Goal: Transaction & Acquisition: Book appointment/travel/reservation

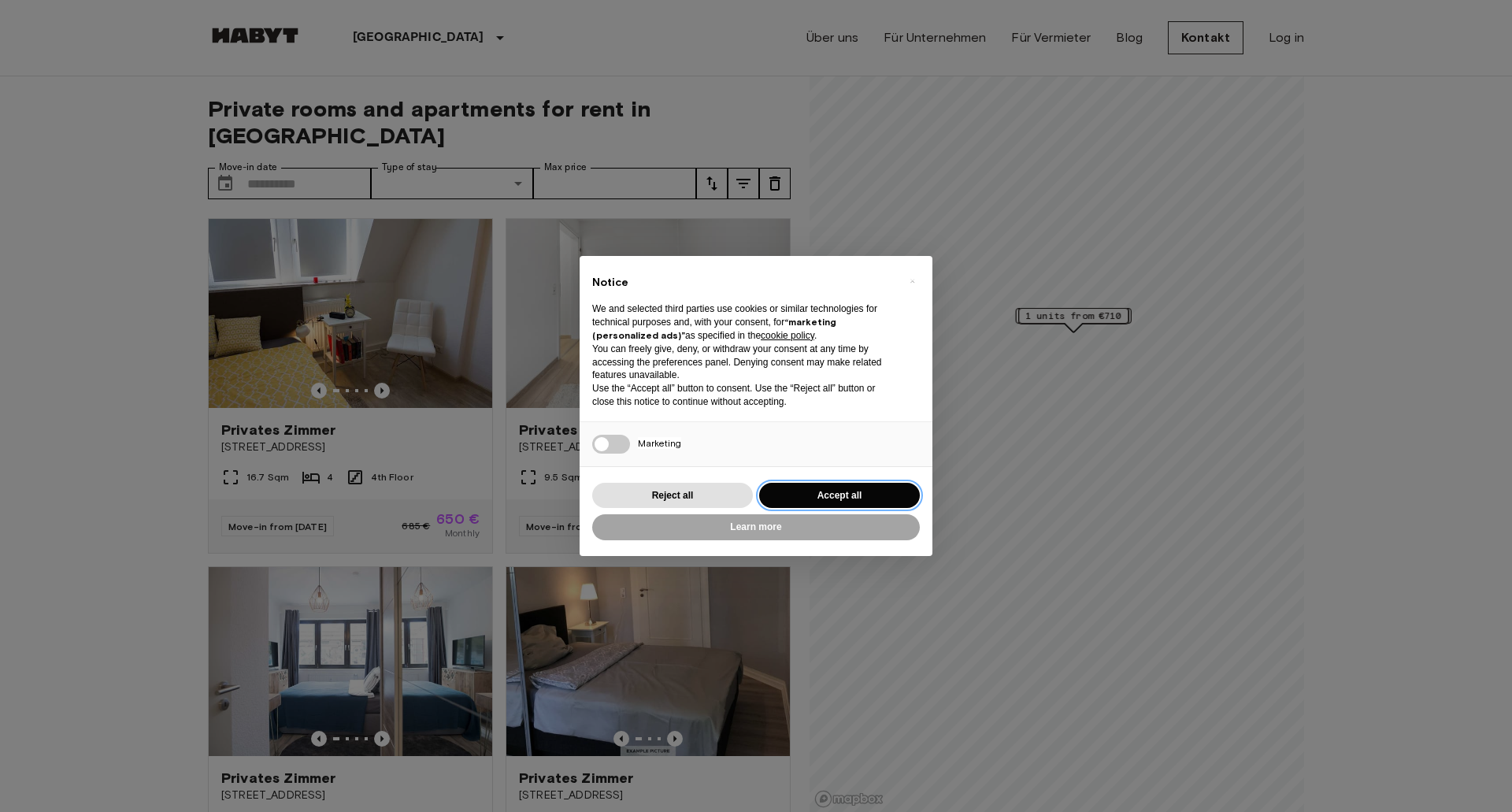
click at [814, 490] on button "Accept all" at bounding box center [839, 495] width 161 height 26
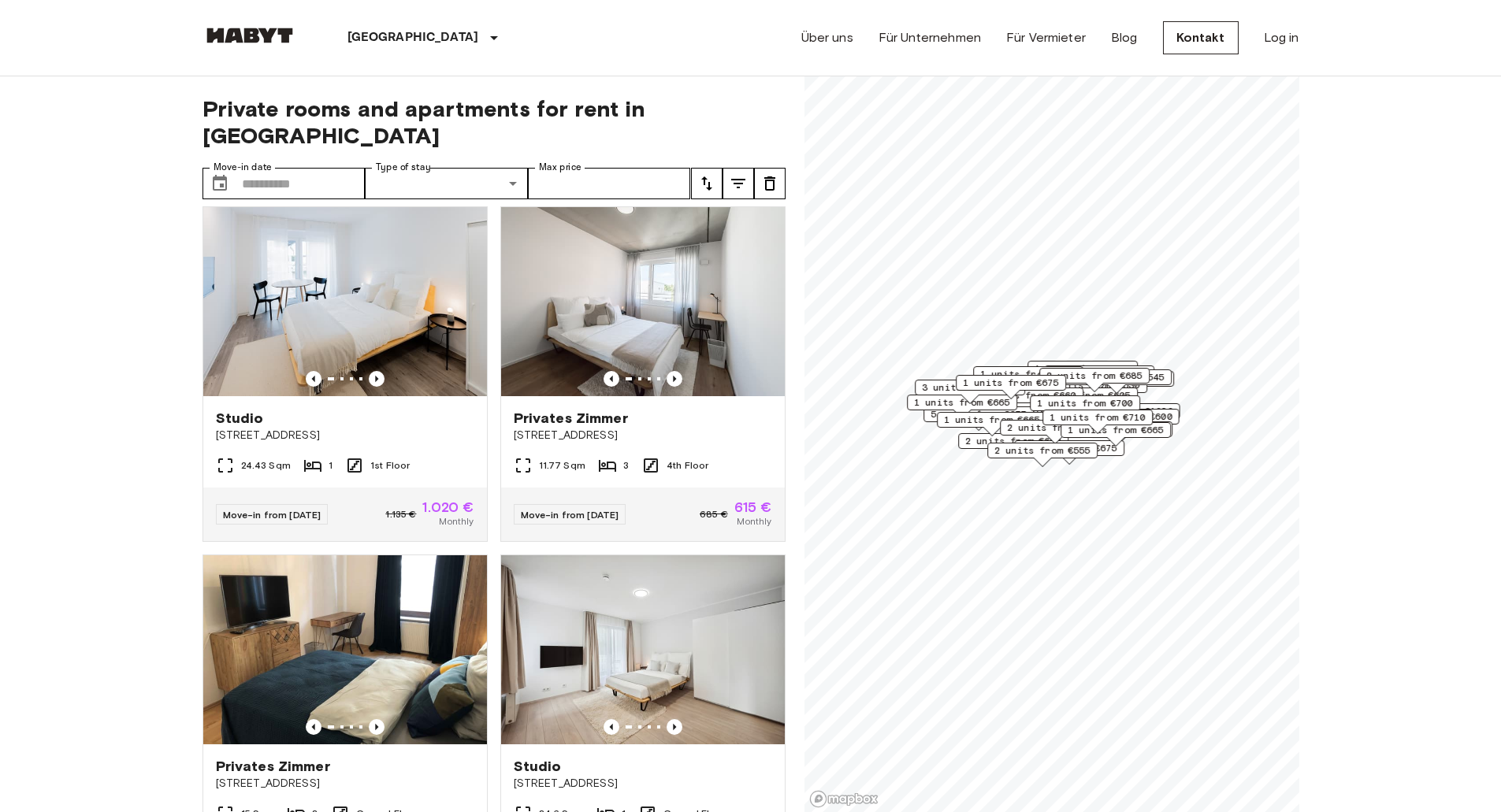
scroll to position [1024, 0]
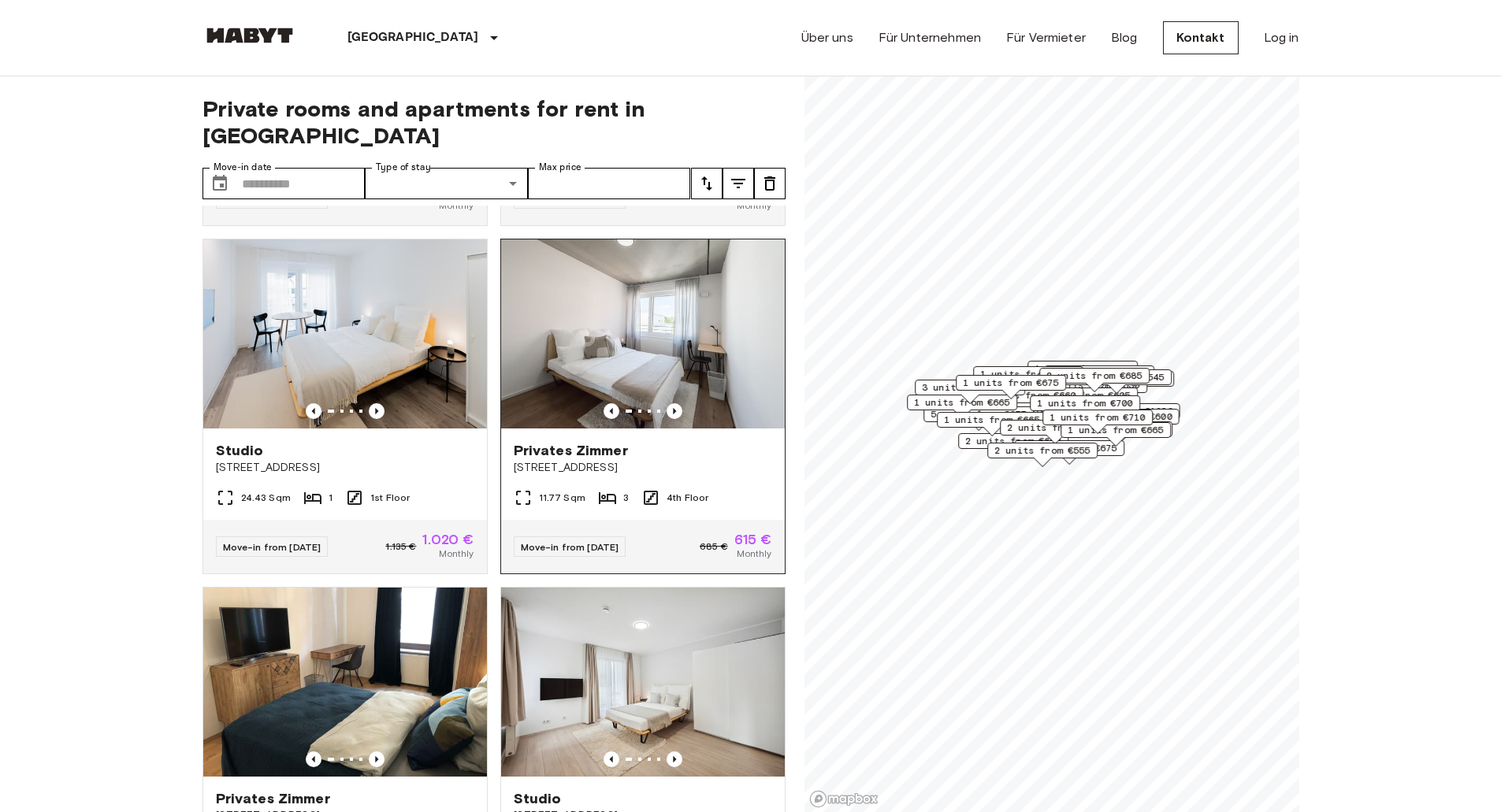
click at [560, 361] on img at bounding box center [644, 334] width 284 height 189
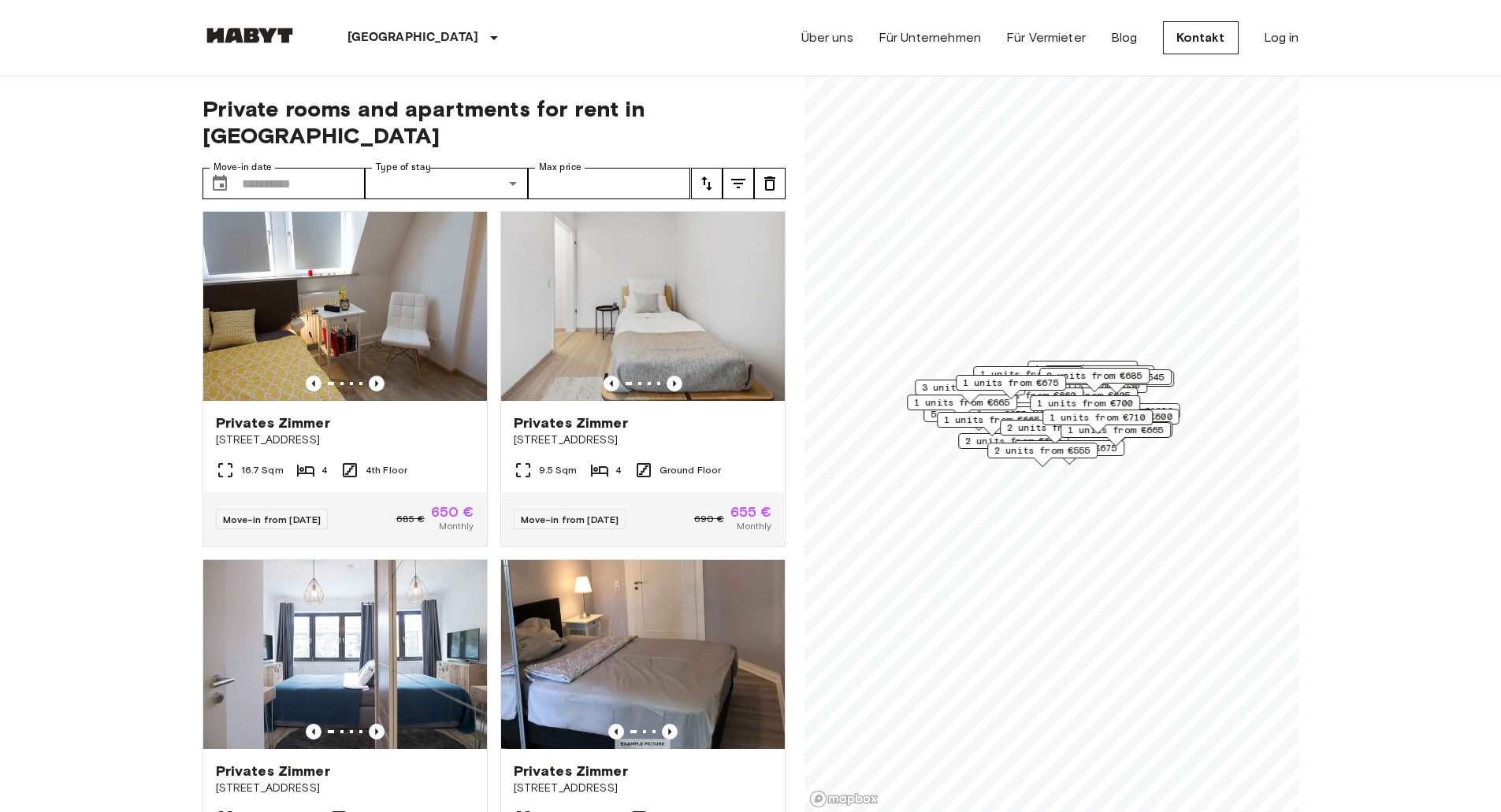
scroll to position [0, 0]
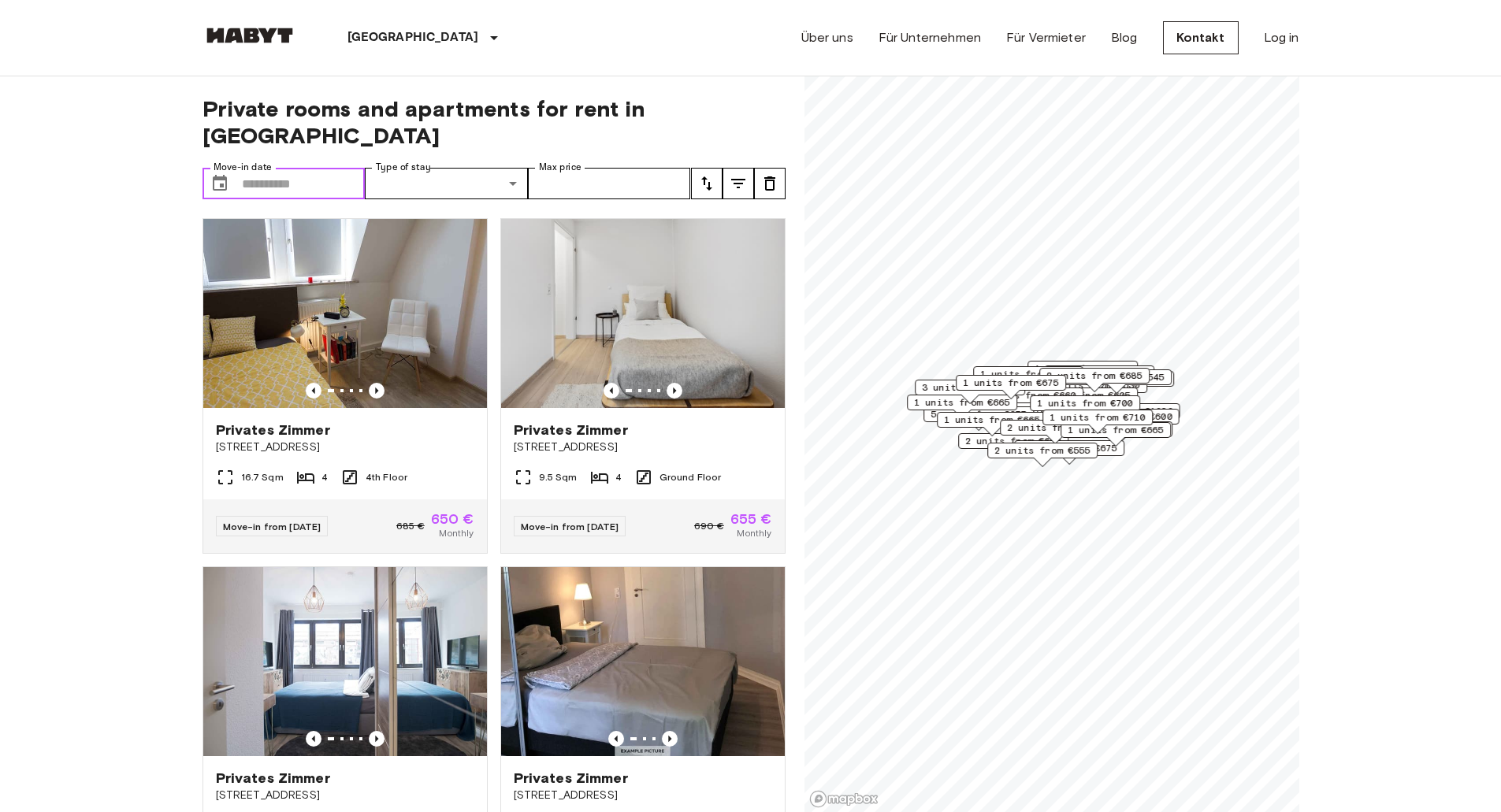
click at [319, 168] on input "Move-in date" at bounding box center [304, 184] width 124 height 32
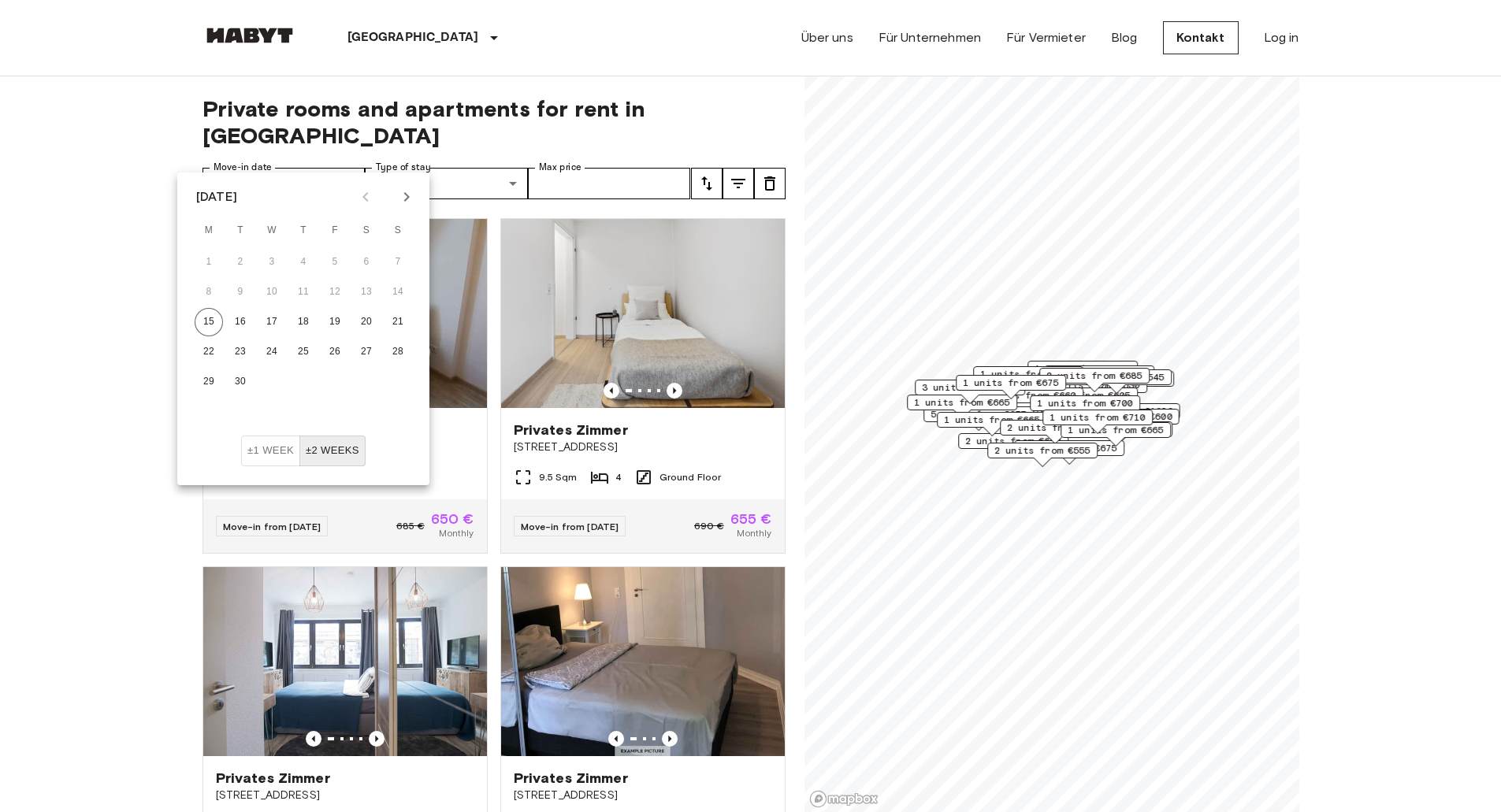
click at [412, 193] on icon "Next month" at bounding box center [406, 197] width 19 height 19
click at [196, 380] on button "24" at bounding box center [209, 382] width 28 height 28
type input "**********"
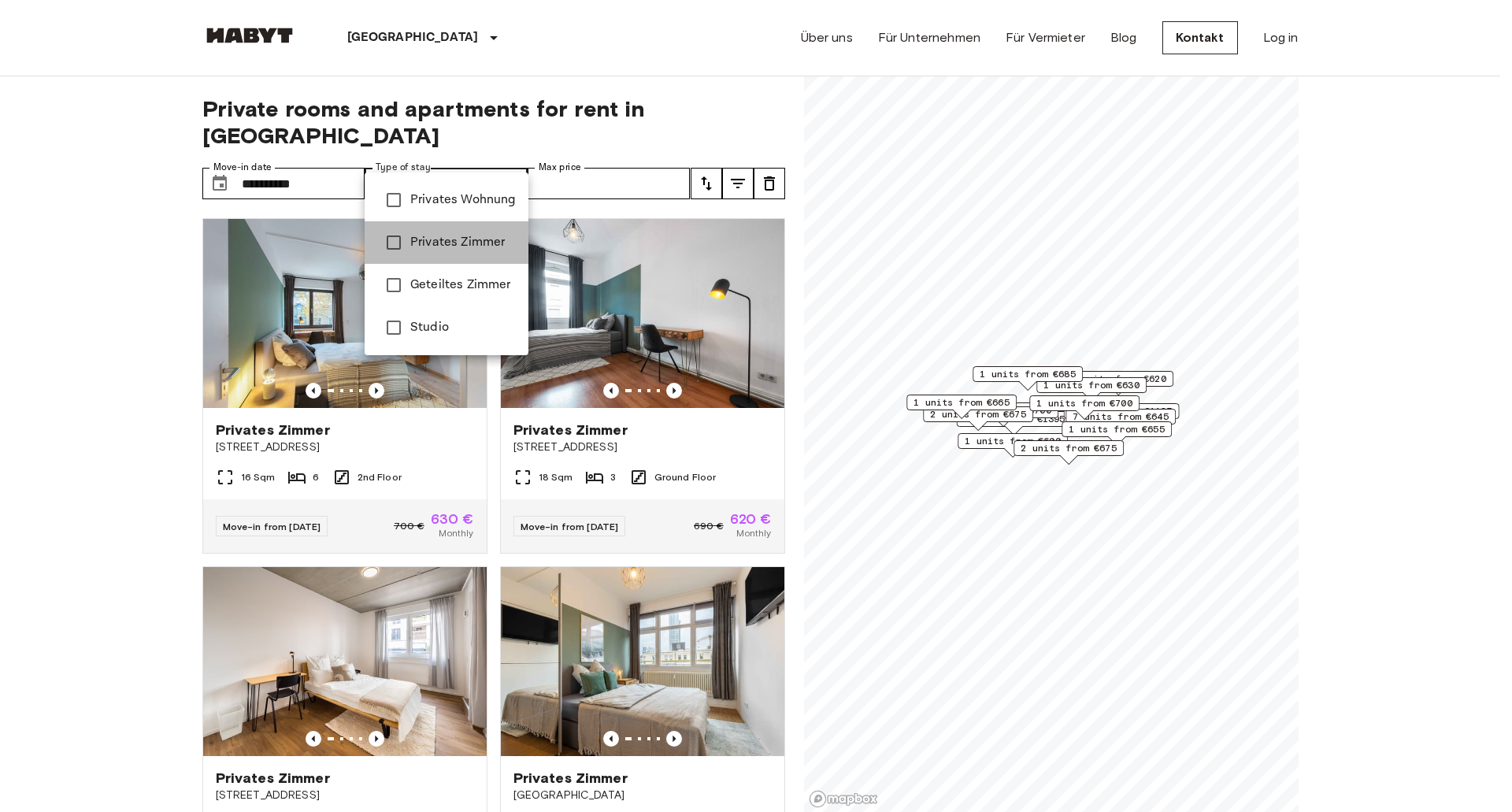
click at [471, 241] on span "Privates Zimmer" at bounding box center [463, 242] width 106 height 19
click at [452, 200] on span "Privates Wohnung" at bounding box center [463, 200] width 106 height 19
click at [442, 286] on span "Geteiltes Zimmer" at bounding box center [463, 285] width 106 height 19
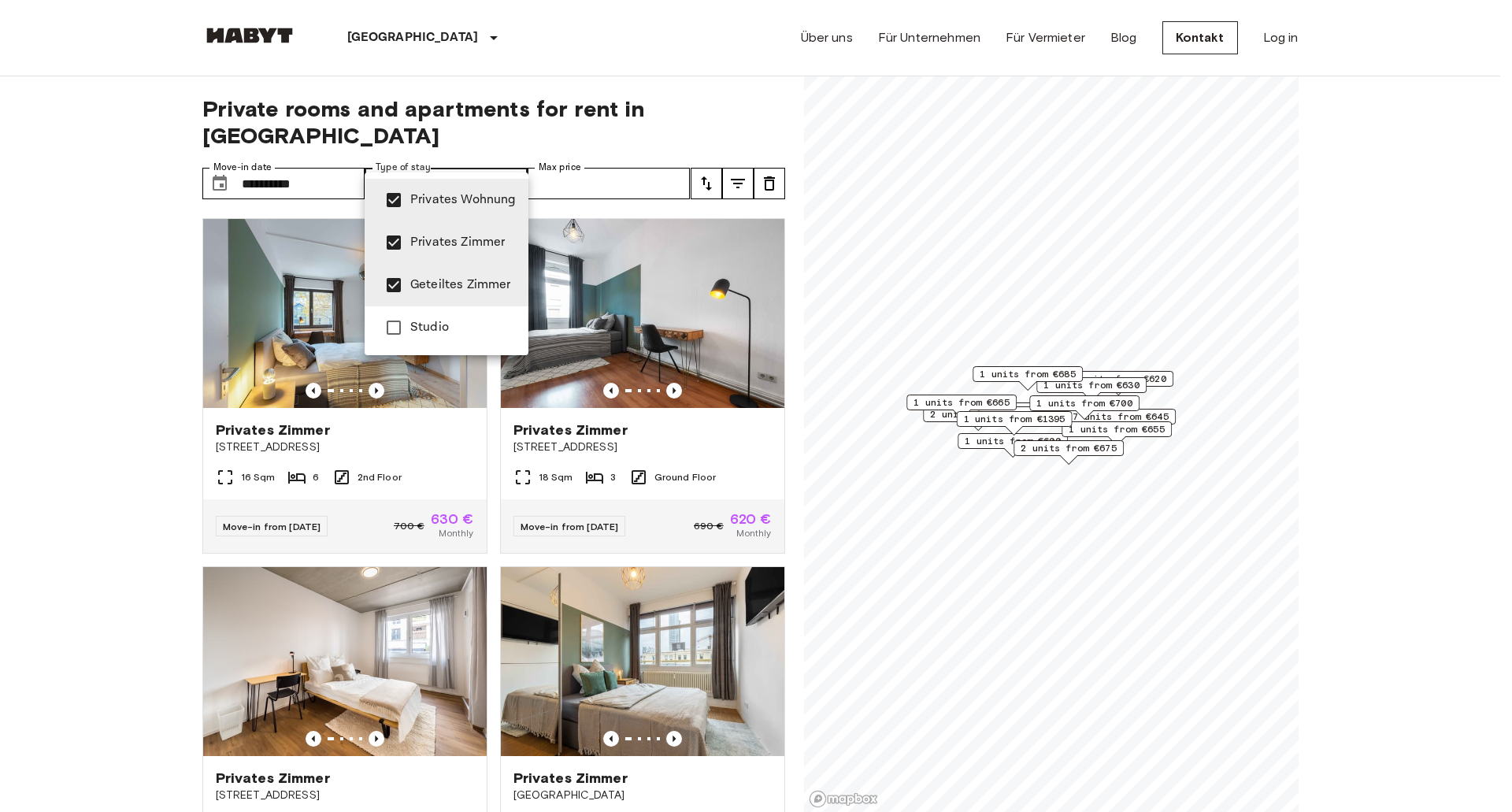
click at [426, 327] on span "Studio" at bounding box center [463, 328] width 106 height 19
type input "**********"
click at [624, 151] on div at bounding box center [756, 406] width 1512 height 812
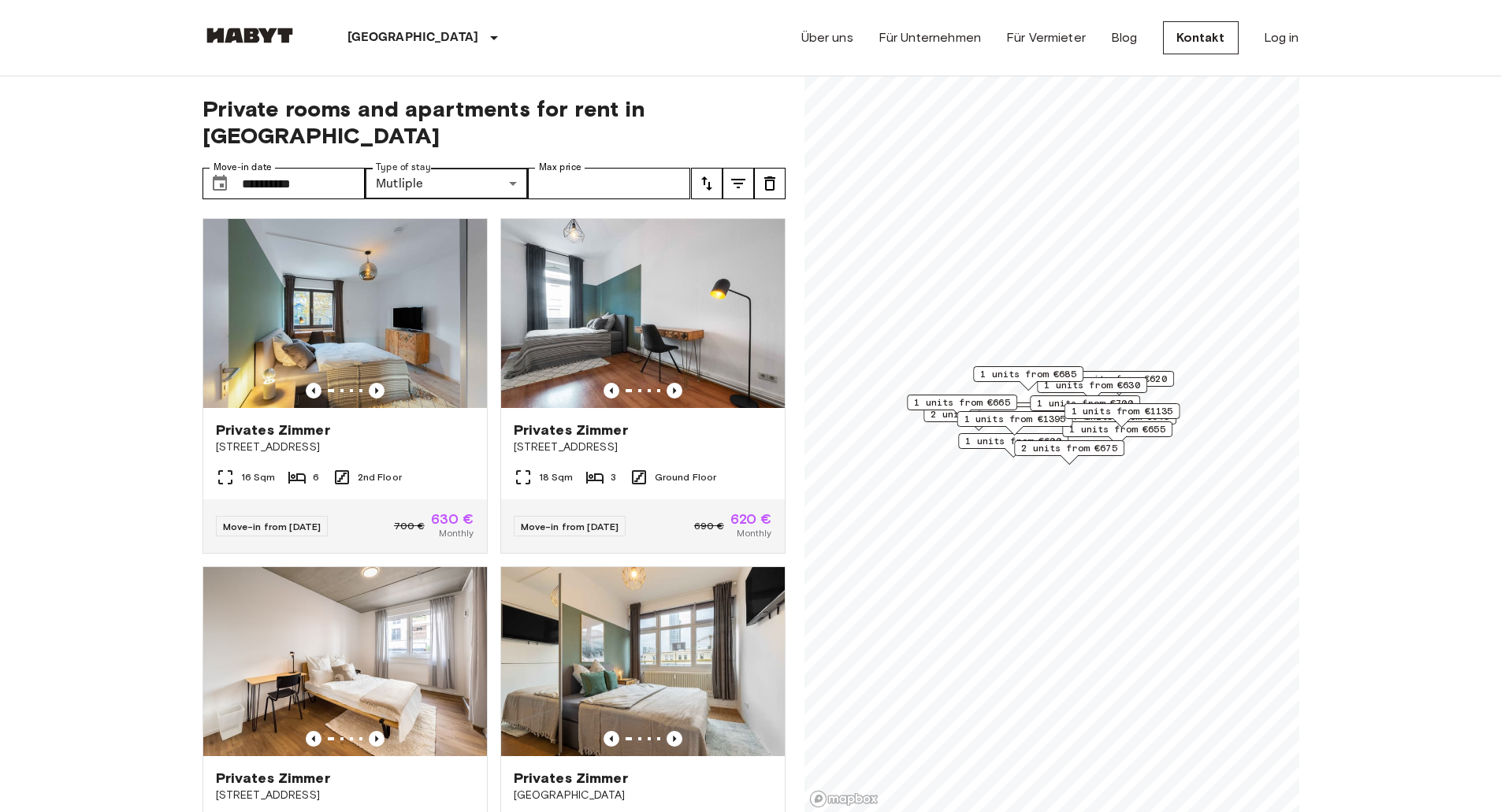
click at [709, 177] on icon "tune" at bounding box center [707, 184] width 11 height 14
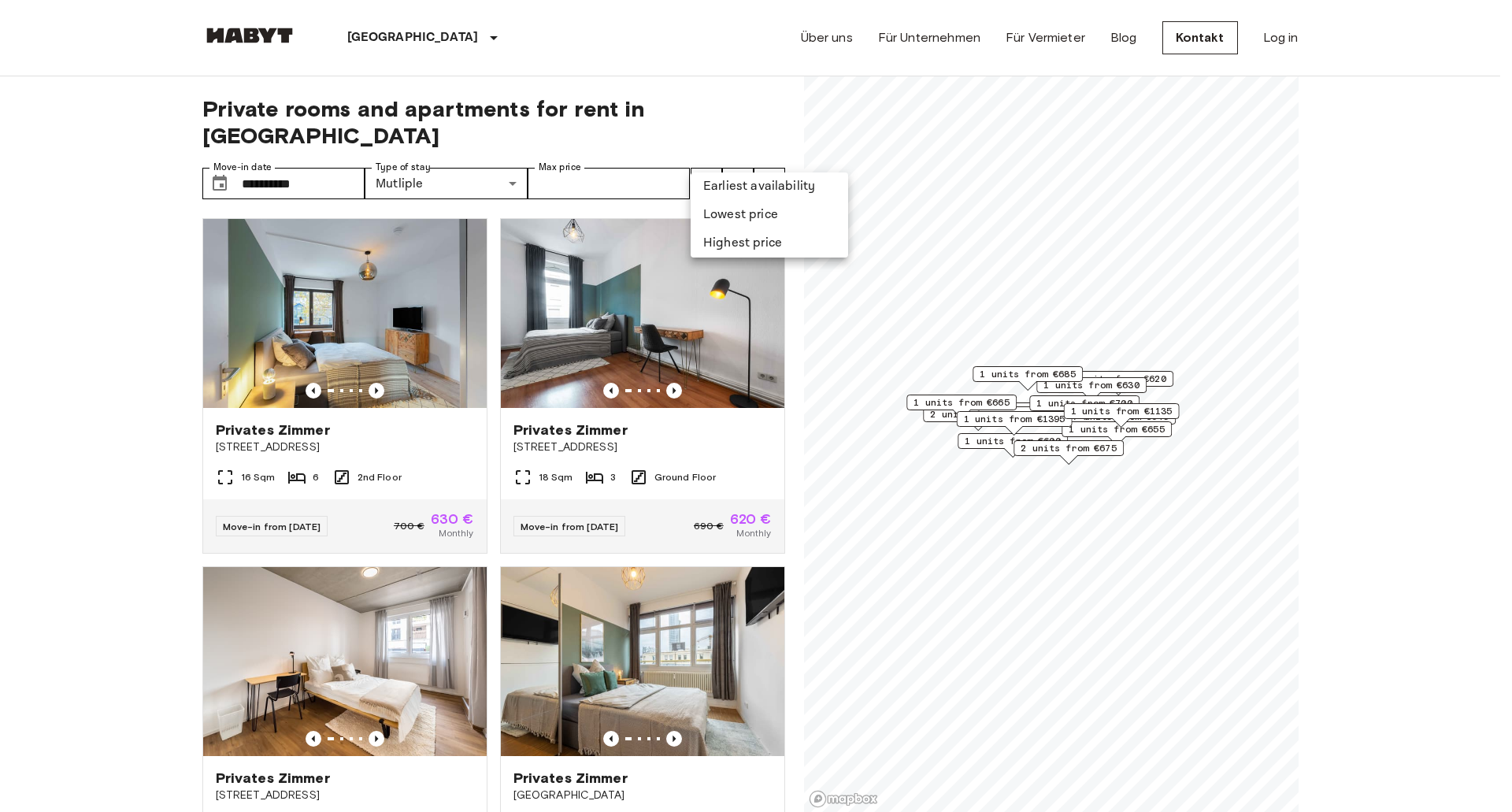
click at [719, 214] on li "Lowest price" at bounding box center [770, 215] width 158 height 28
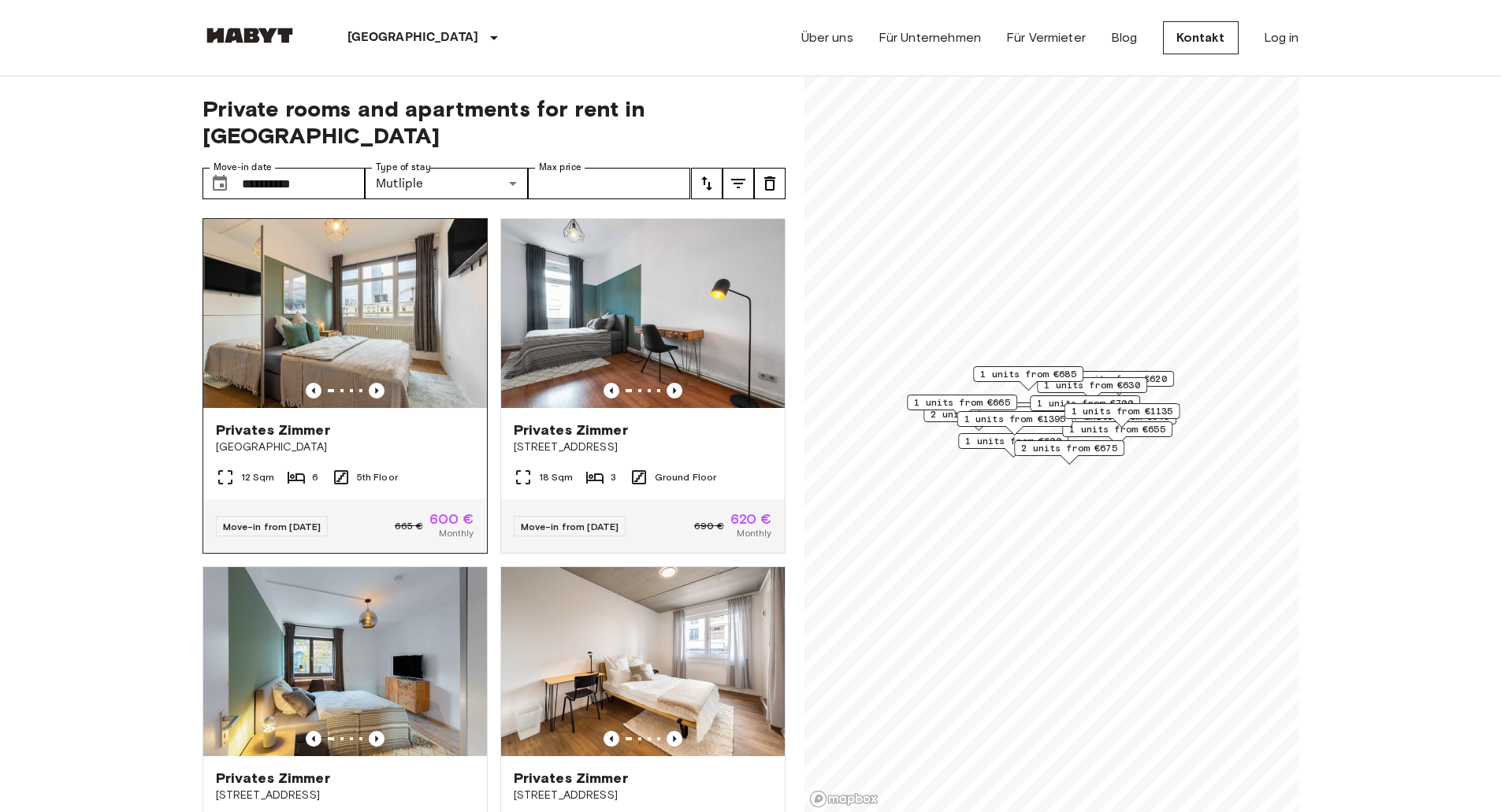
click at [336, 321] on img at bounding box center [345, 313] width 284 height 189
click at [670, 315] on img at bounding box center [644, 313] width 284 height 189
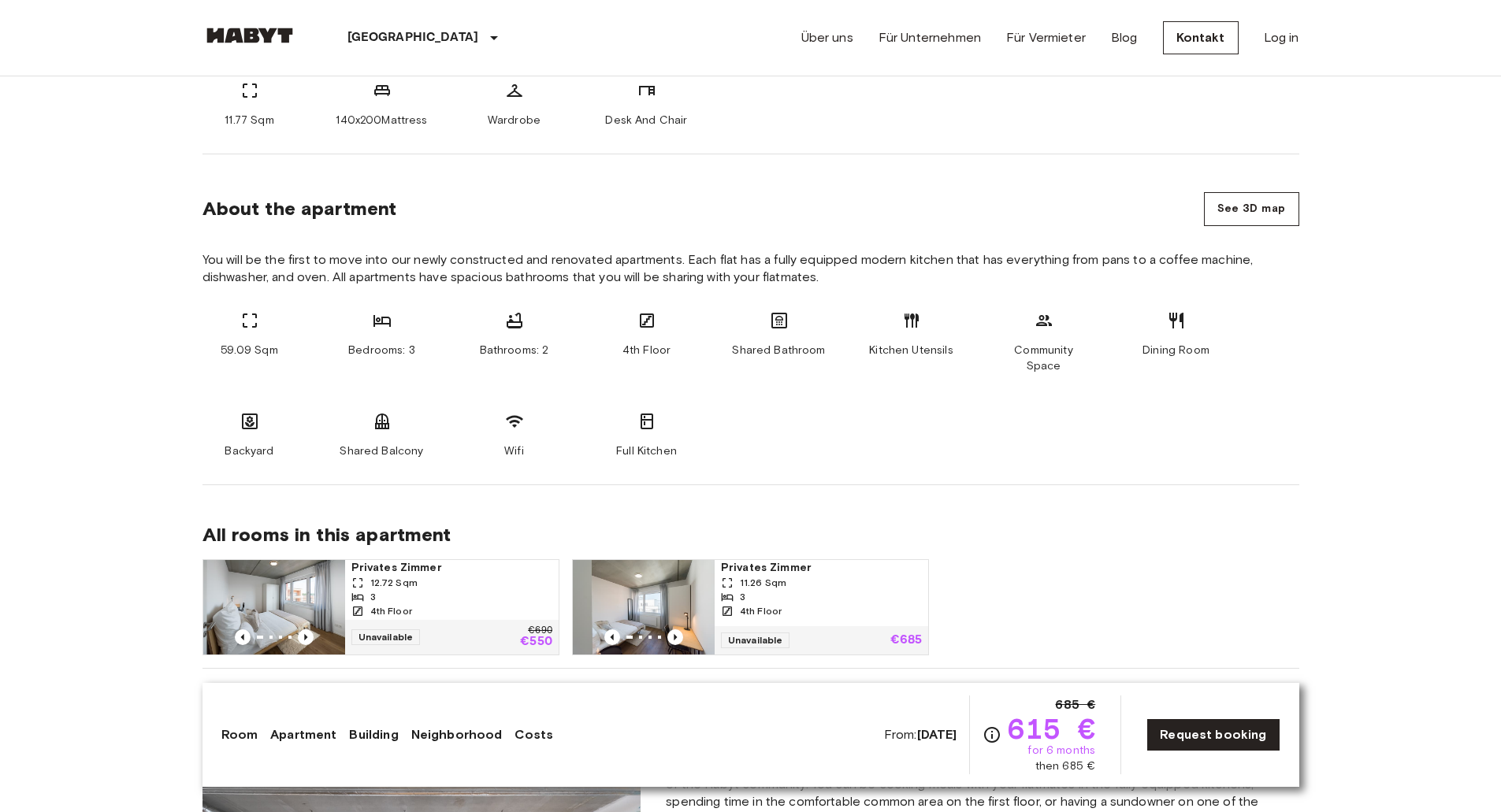
scroll to position [867, 0]
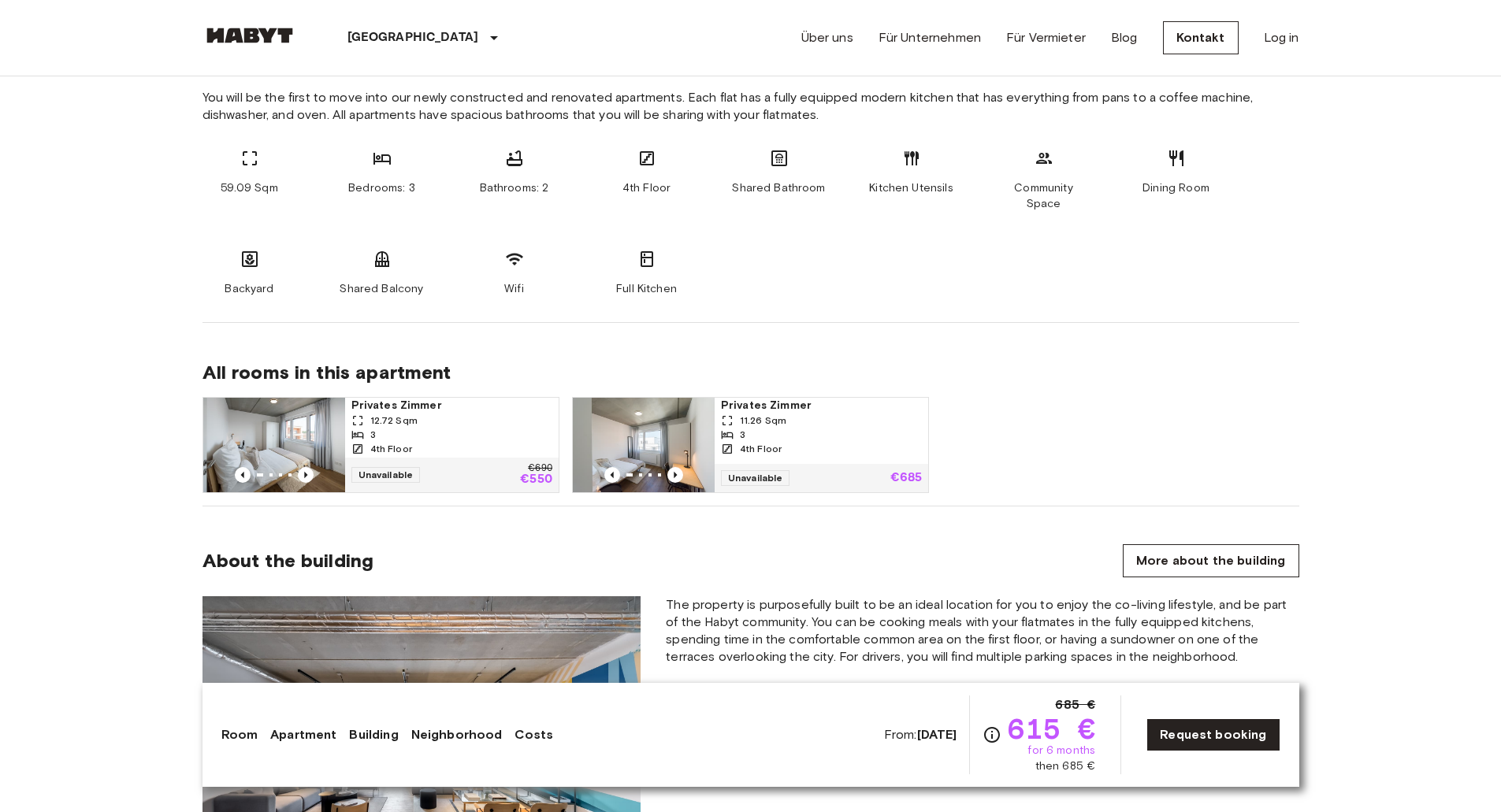
click at [293, 426] on img at bounding box center [274, 444] width 142 height 95
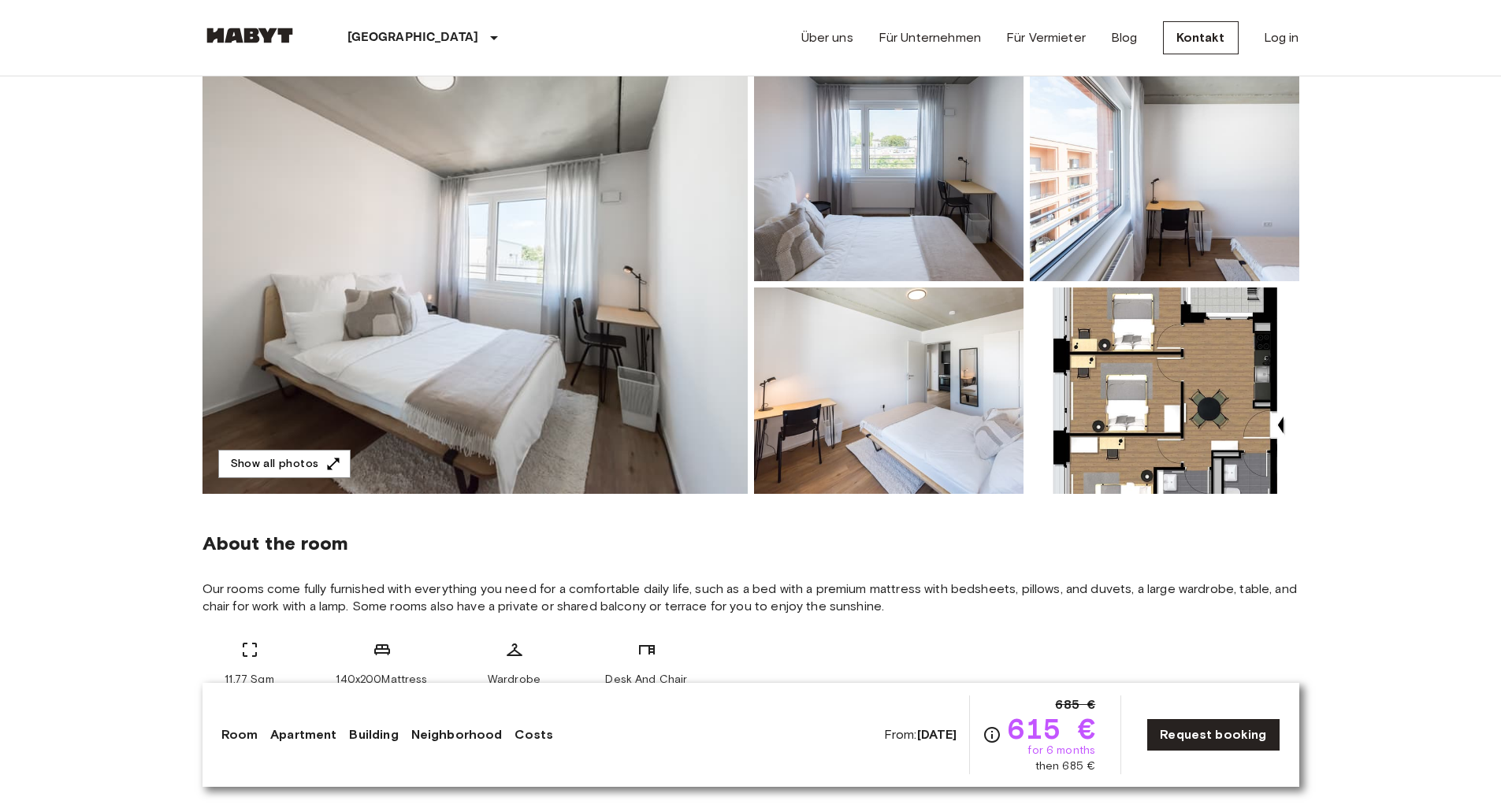
scroll to position [0, 0]
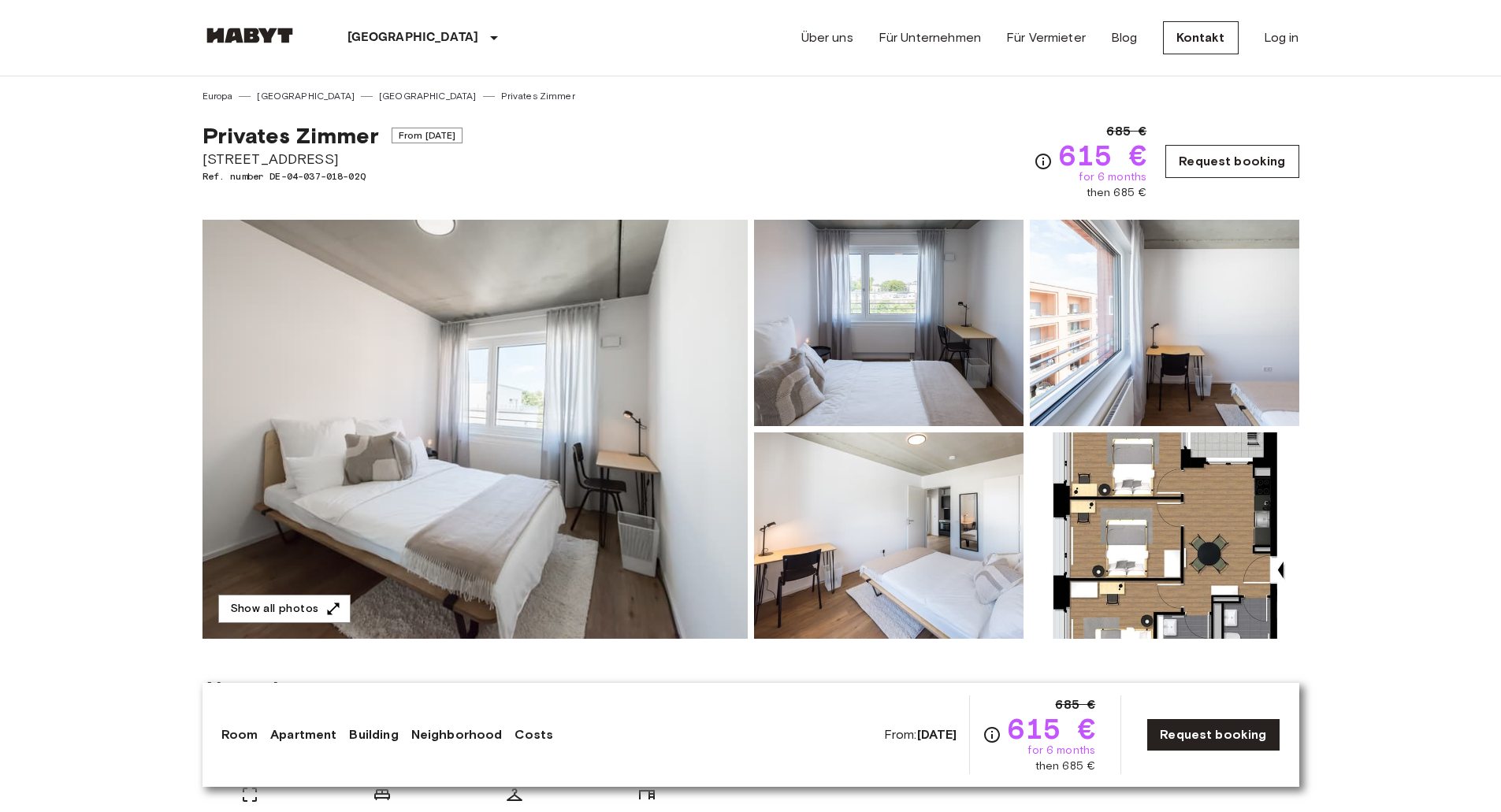
click at [1238, 169] on link "Request booking" at bounding box center [1231, 161] width 133 height 33
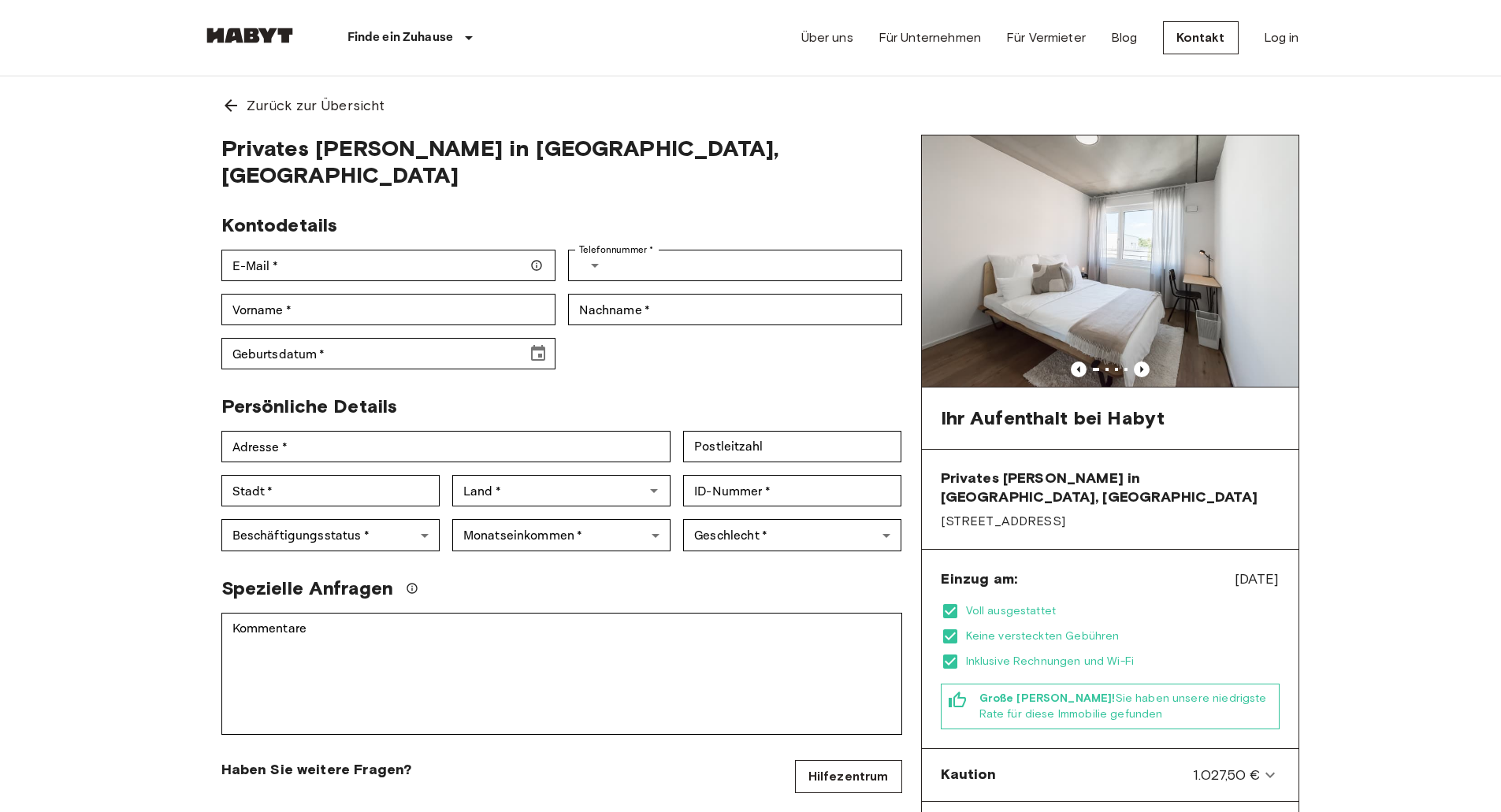
drag, startPoint x: 1072, startPoint y: 504, endPoint x: 925, endPoint y: 501, distance: 147.0
click at [925, 501] on div "Privates Zimmer in Frankfurt, Ostend Gref-Völsing-Straße 15" at bounding box center [1110, 499] width 377 height 100
copy span "[STREET_ADDRESS]"
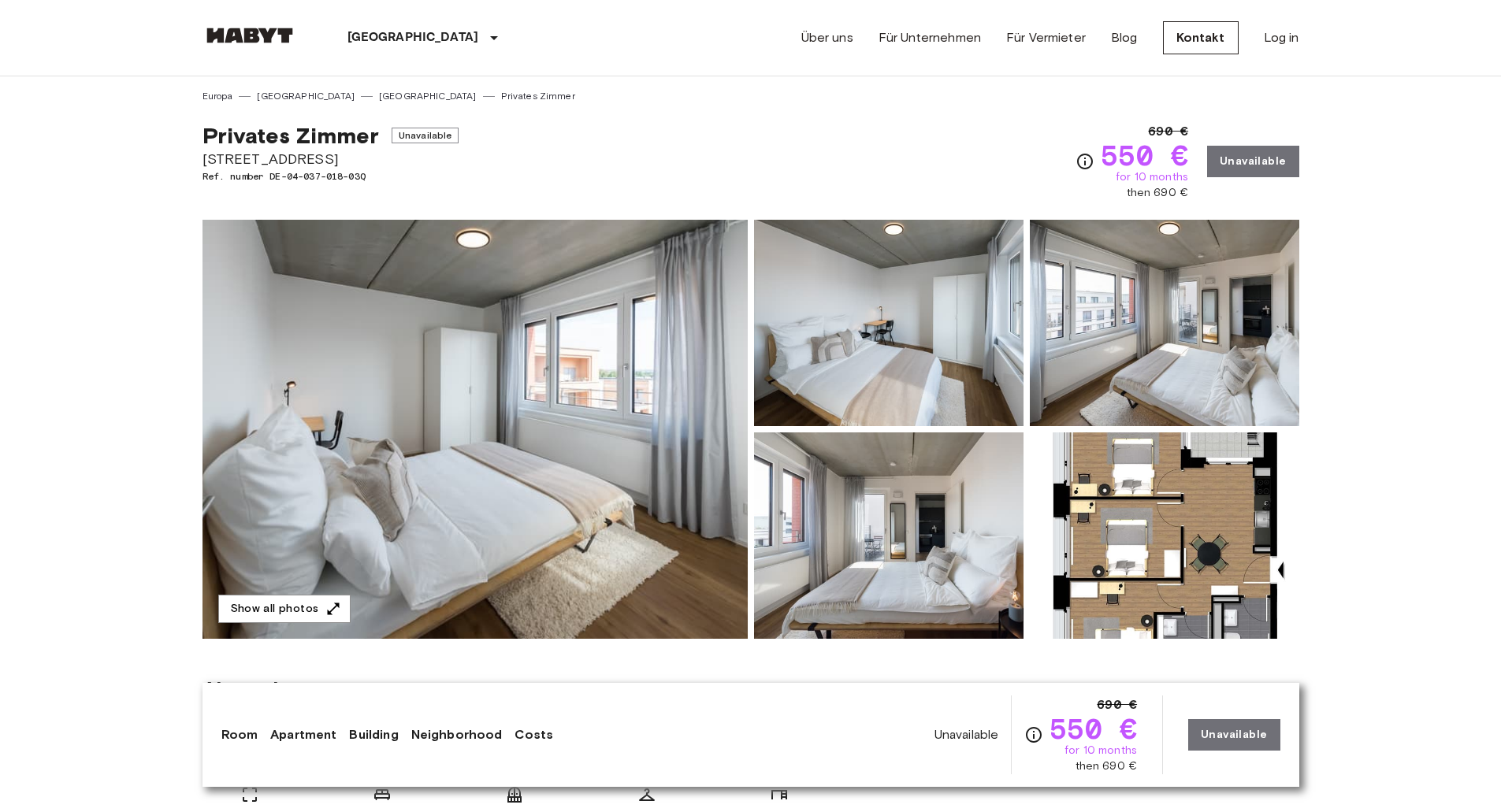
click at [936, 554] on img at bounding box center [889, 535] width 270 height 207
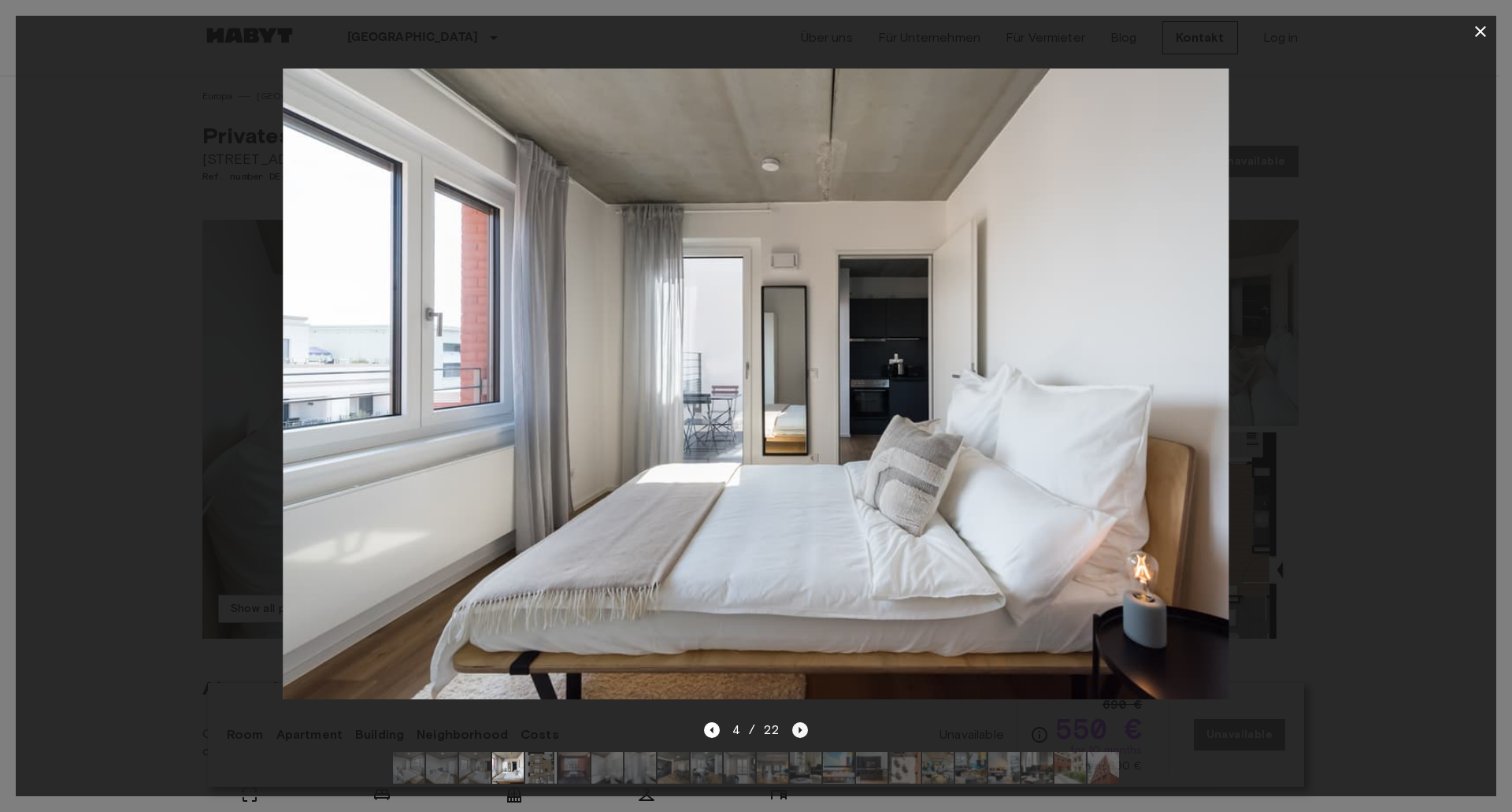
click at [807, 722] on icon "Next image" at bounding box center [800, 730] width 16 height 16
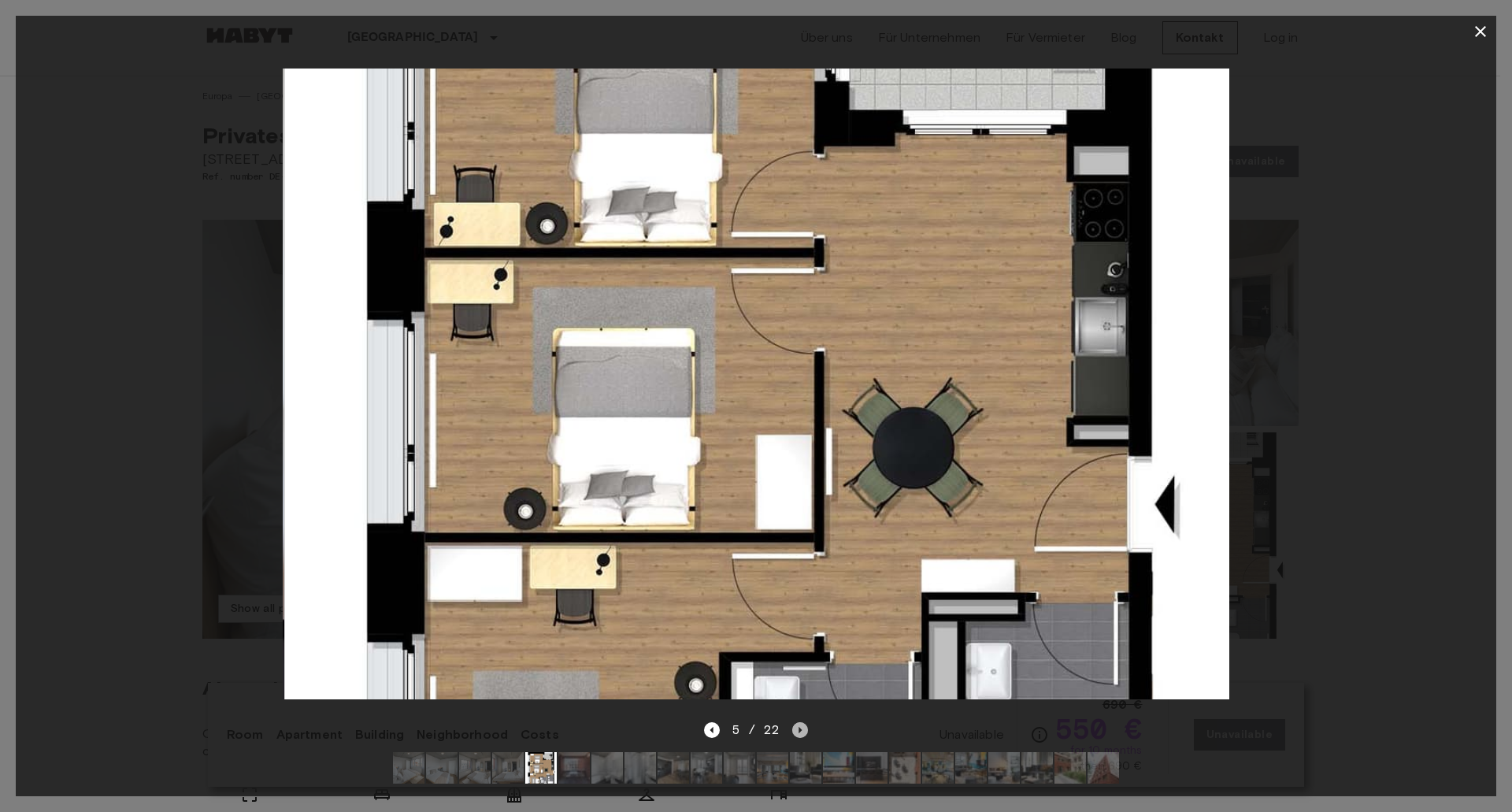
click at [807, 722] on icon "Next image" at bounding box center [800, 730] width 16 height 16
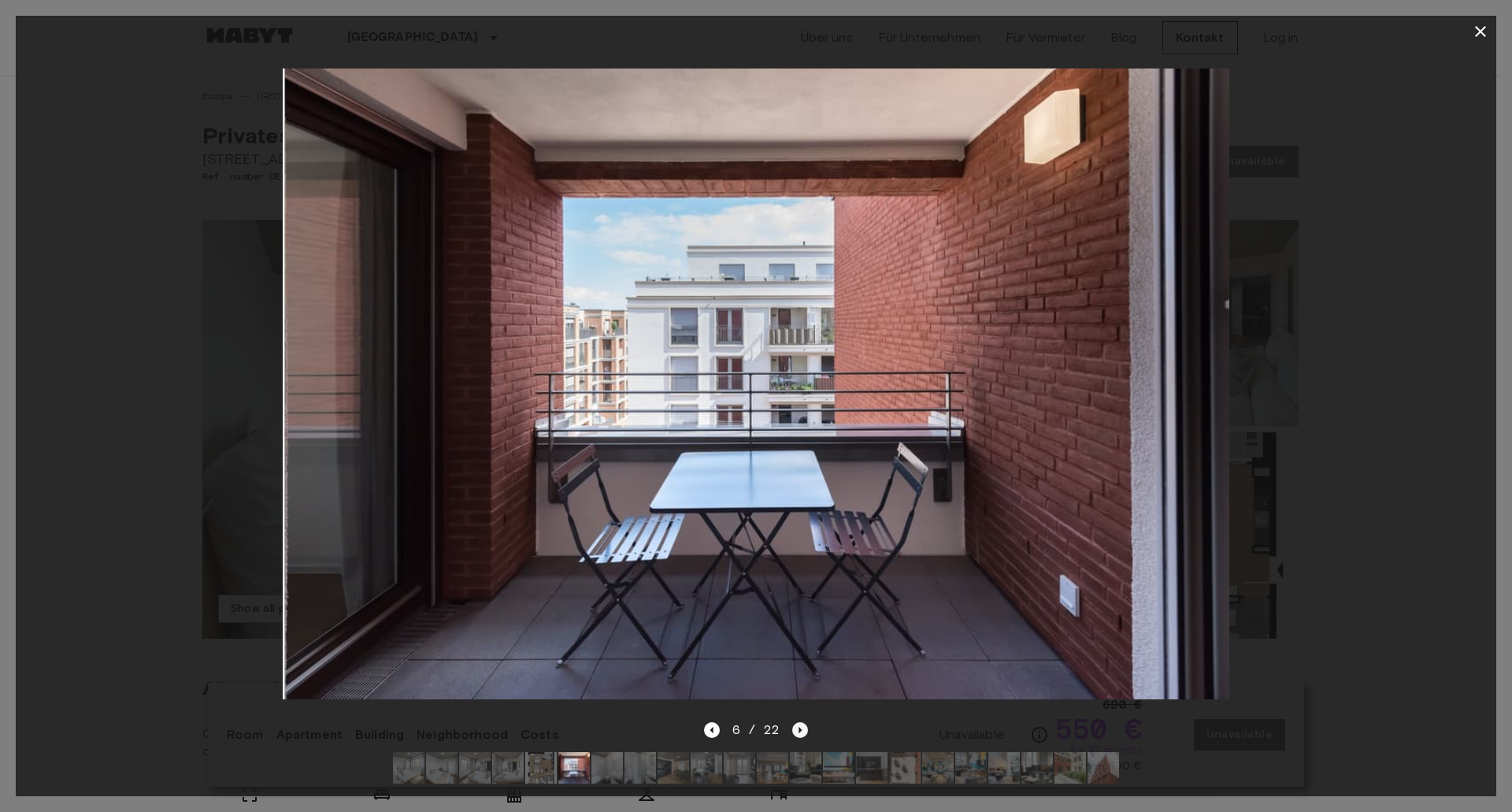
click at [807, 722] on icon "Next image" at bounding box center [800, 730] width 16 height 16
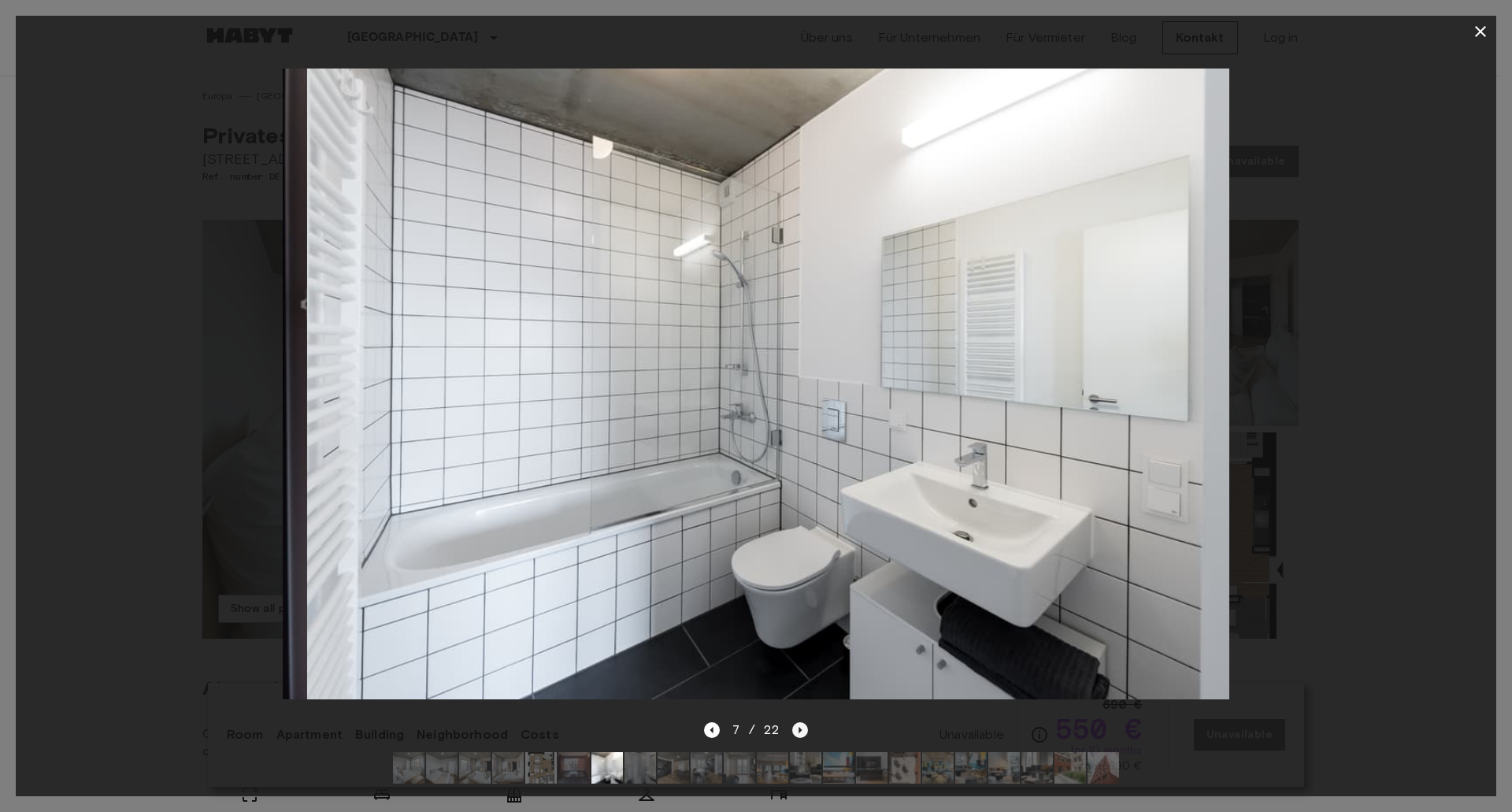
click at [807, 722] on icon "Next image" at bounding box center [800, 730] width 16 height 16
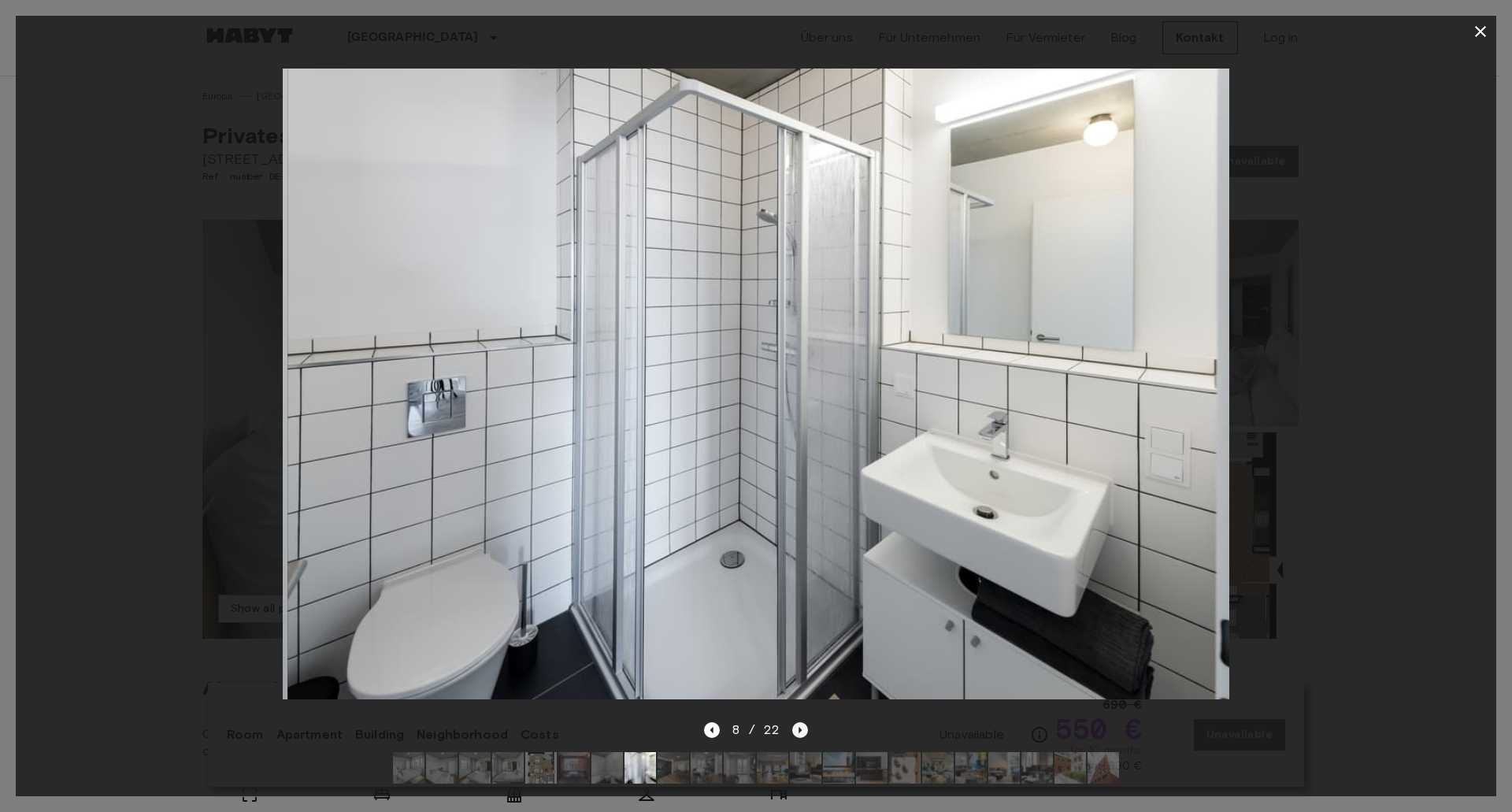
click at [807, 722] on icon "Next image" at bounding box center [800, 730] width 16 height 16
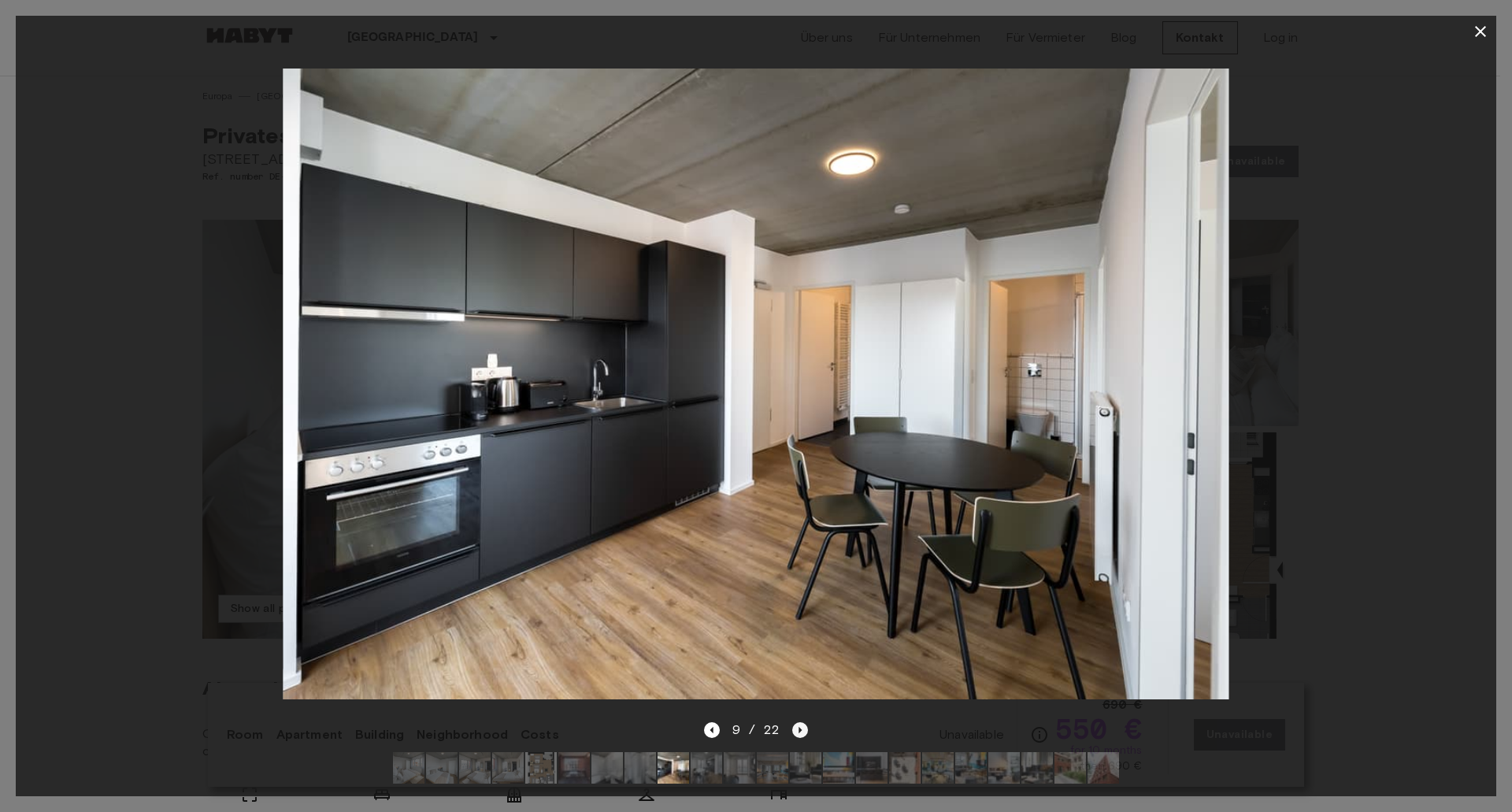
click at [807, 722] on icon "Next image" at bounding box center [800, 730] width 16 height 16
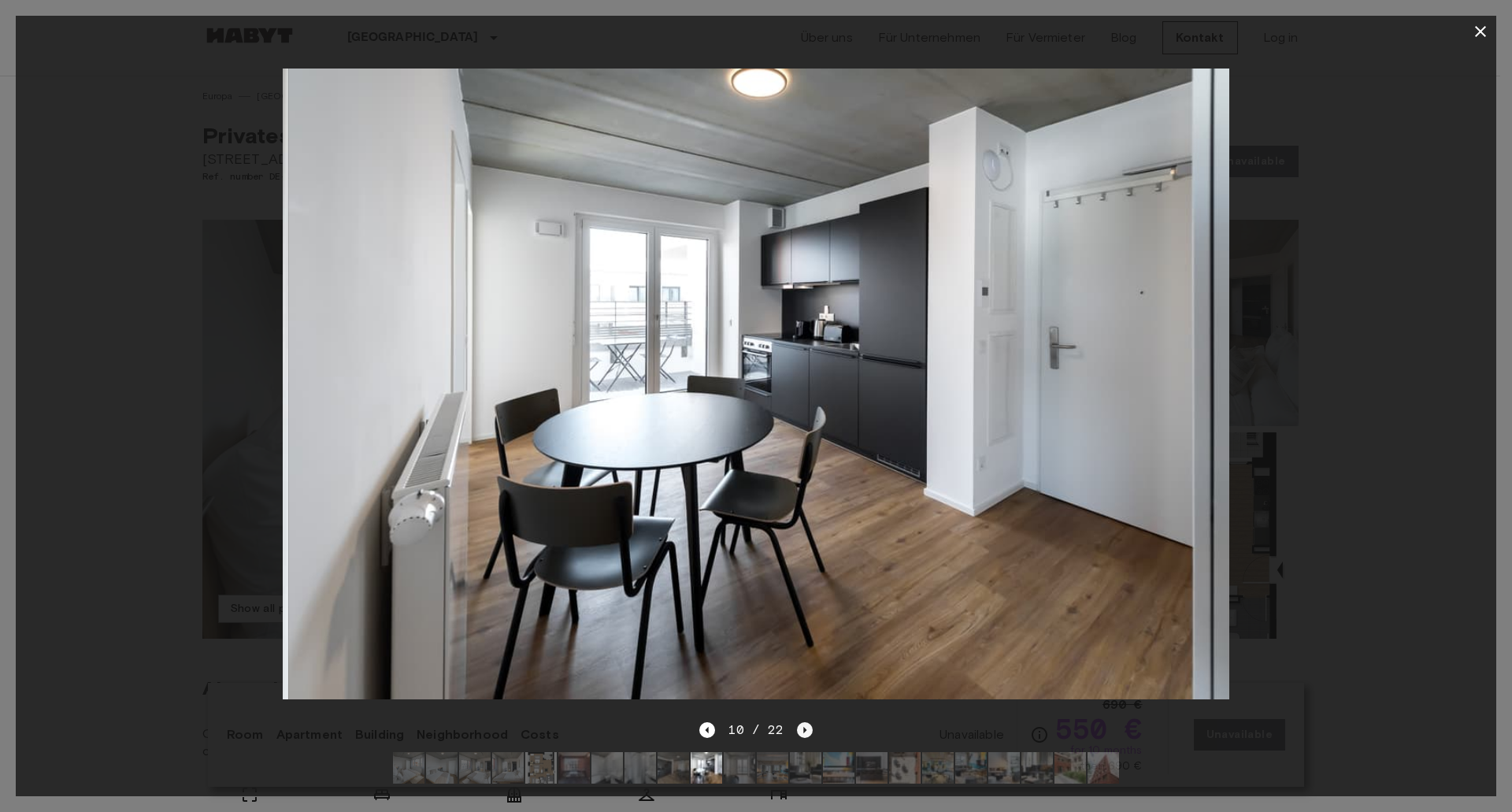
click at [807, 722] on icon "Next image" at bounding box center [805, 730] width 16 height 16
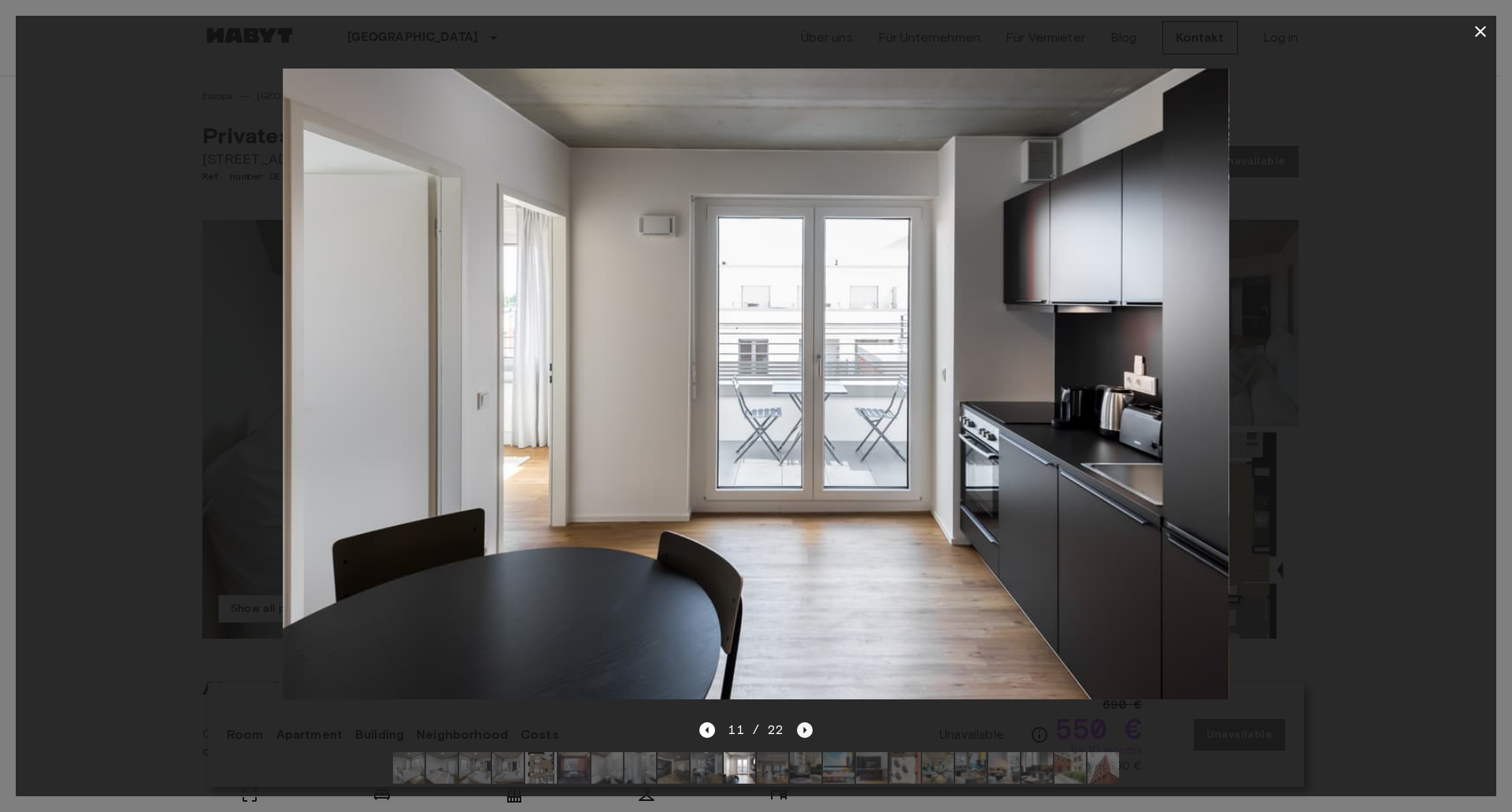
click at [807, 722] on icon "Next image" at bounding box center [805, 730] width 16 height 16
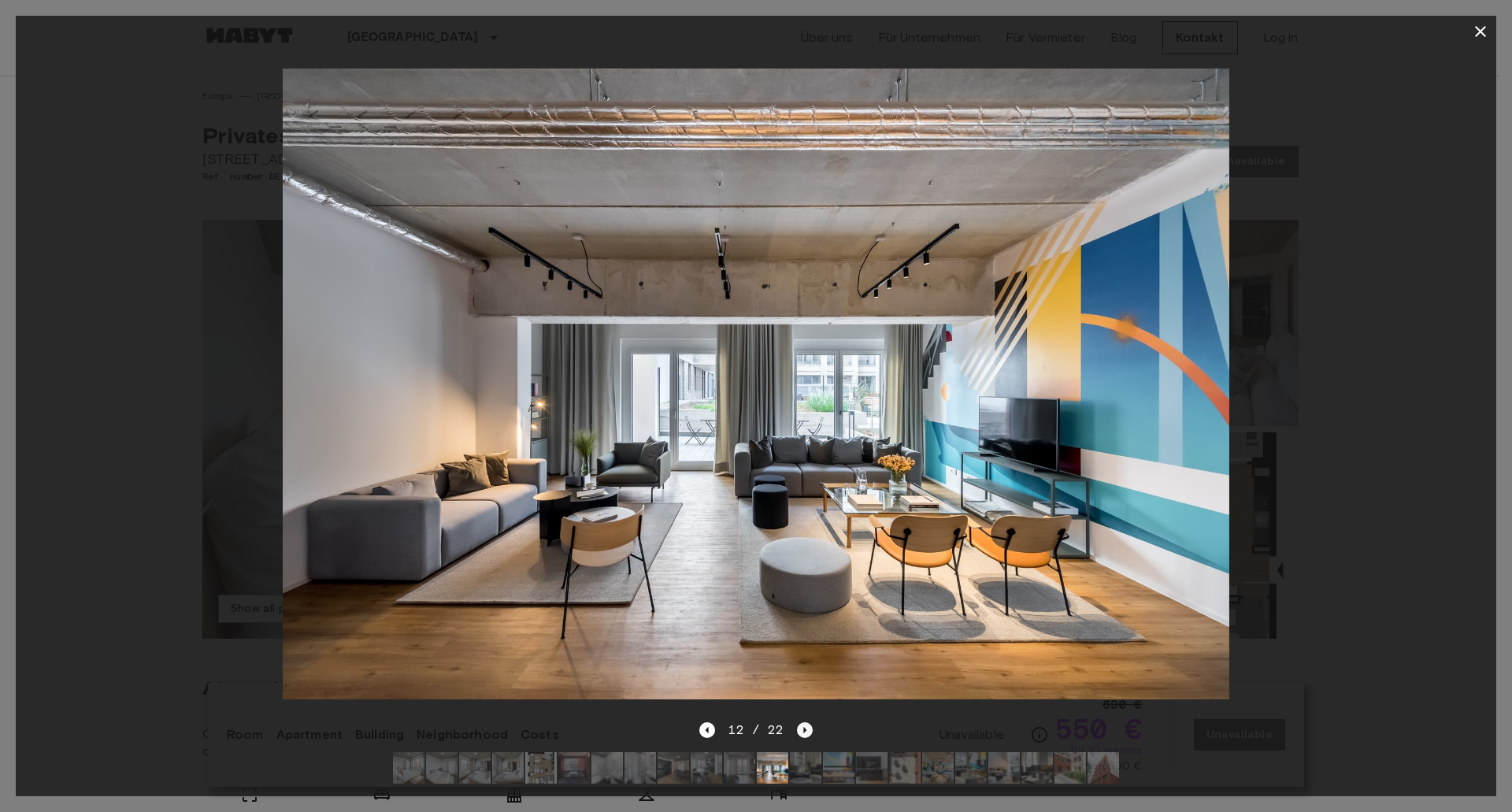
click at [797, 722] on icon "Next image" at bounding box center [805, 730] width 16 height 16
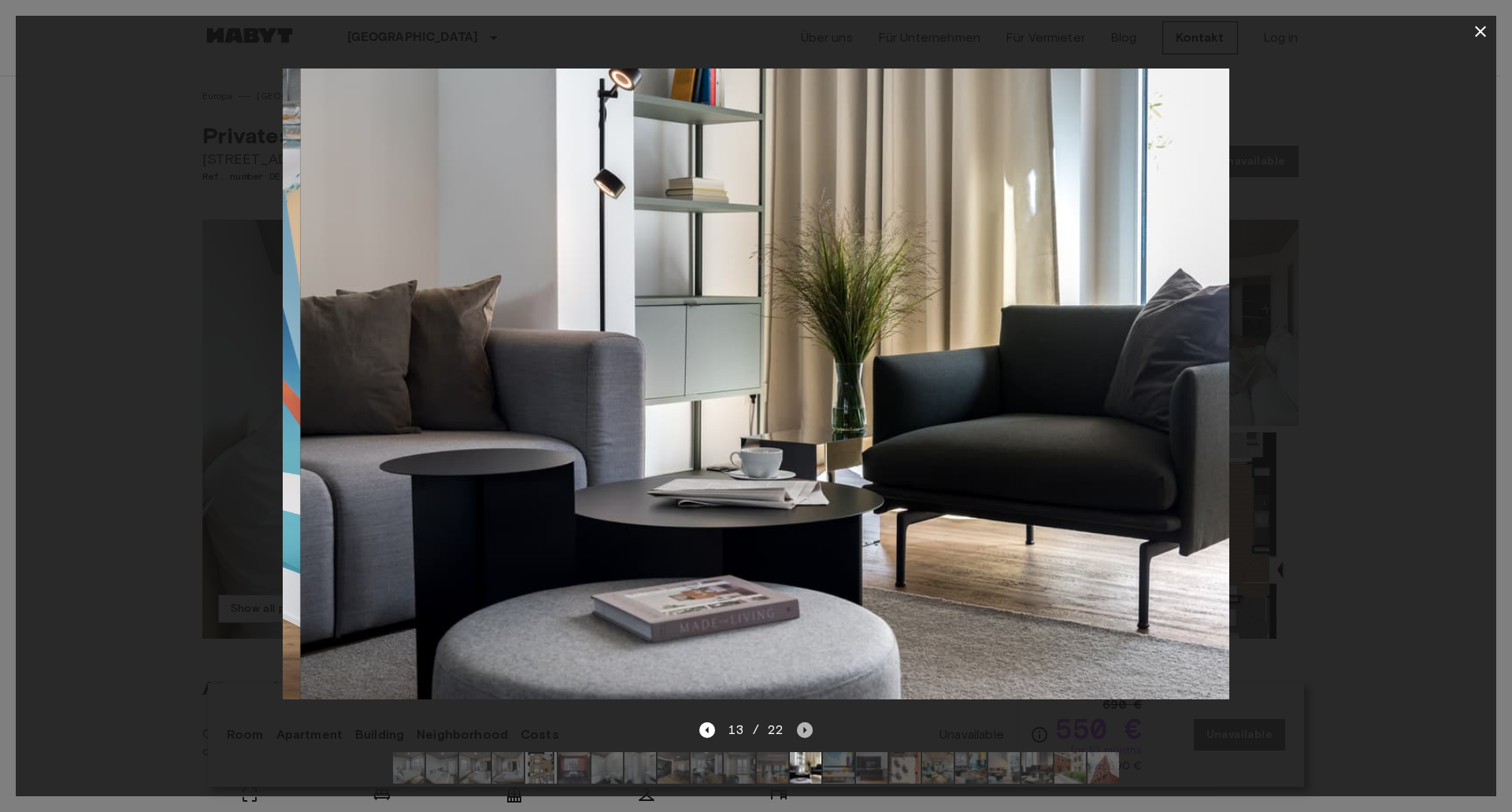
click at [797, 722] on icon "Next image" at bounding box center [805, 730] width 16 height 16
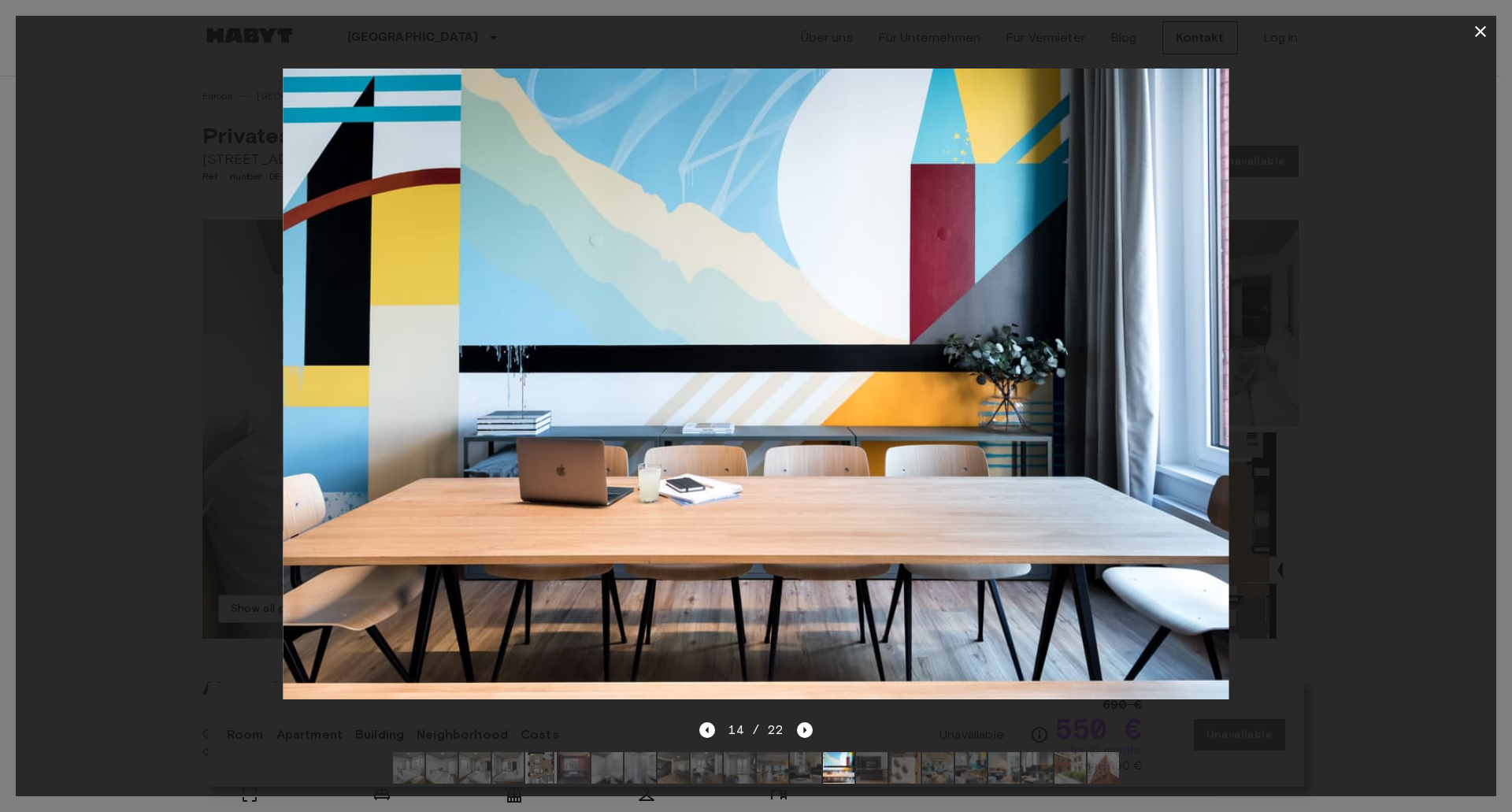
click at [1478, 29] on icon "button" at bounding box center [1480, 31] width 11 height 11
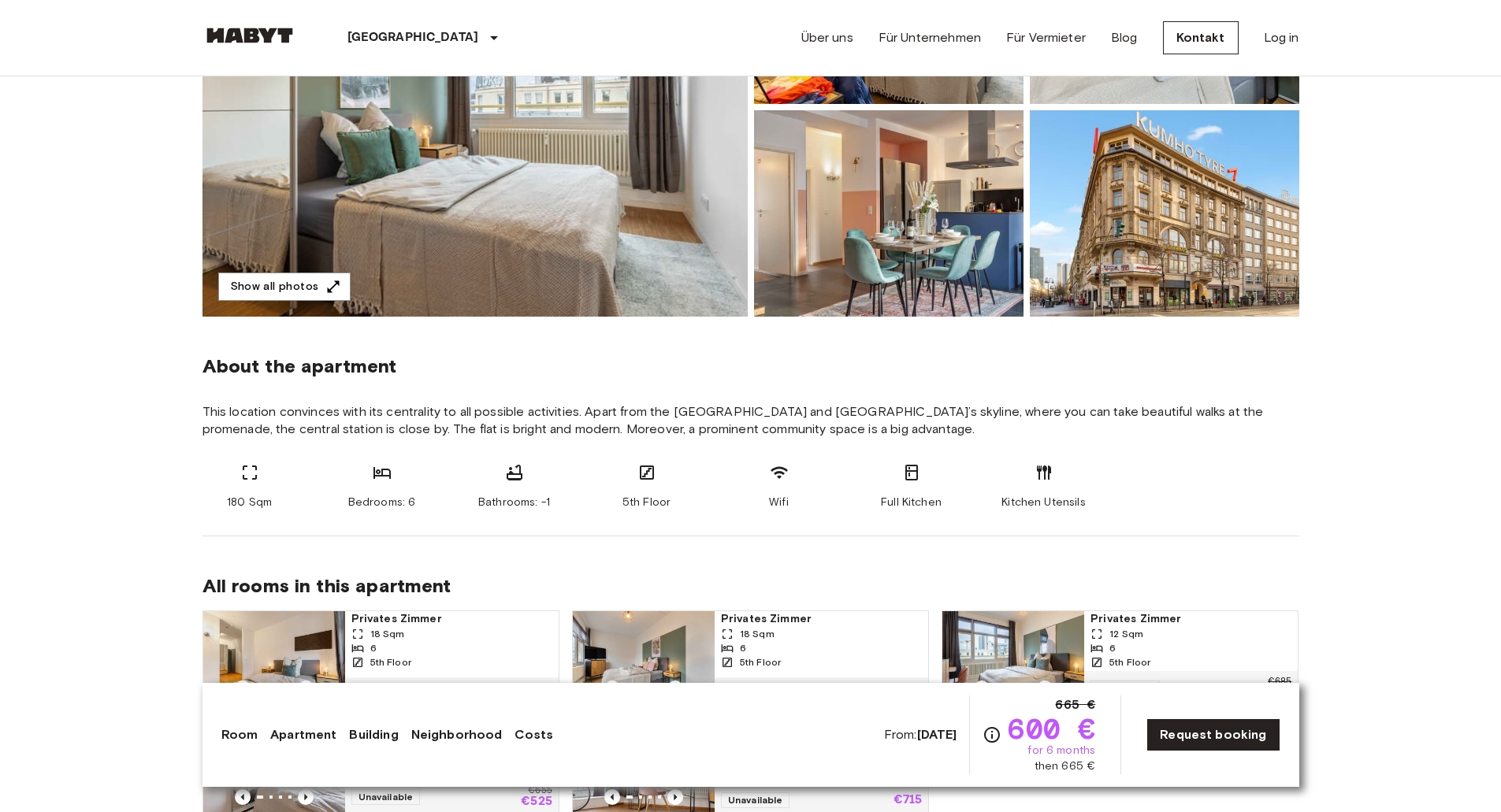
scroll to position [237, 0]
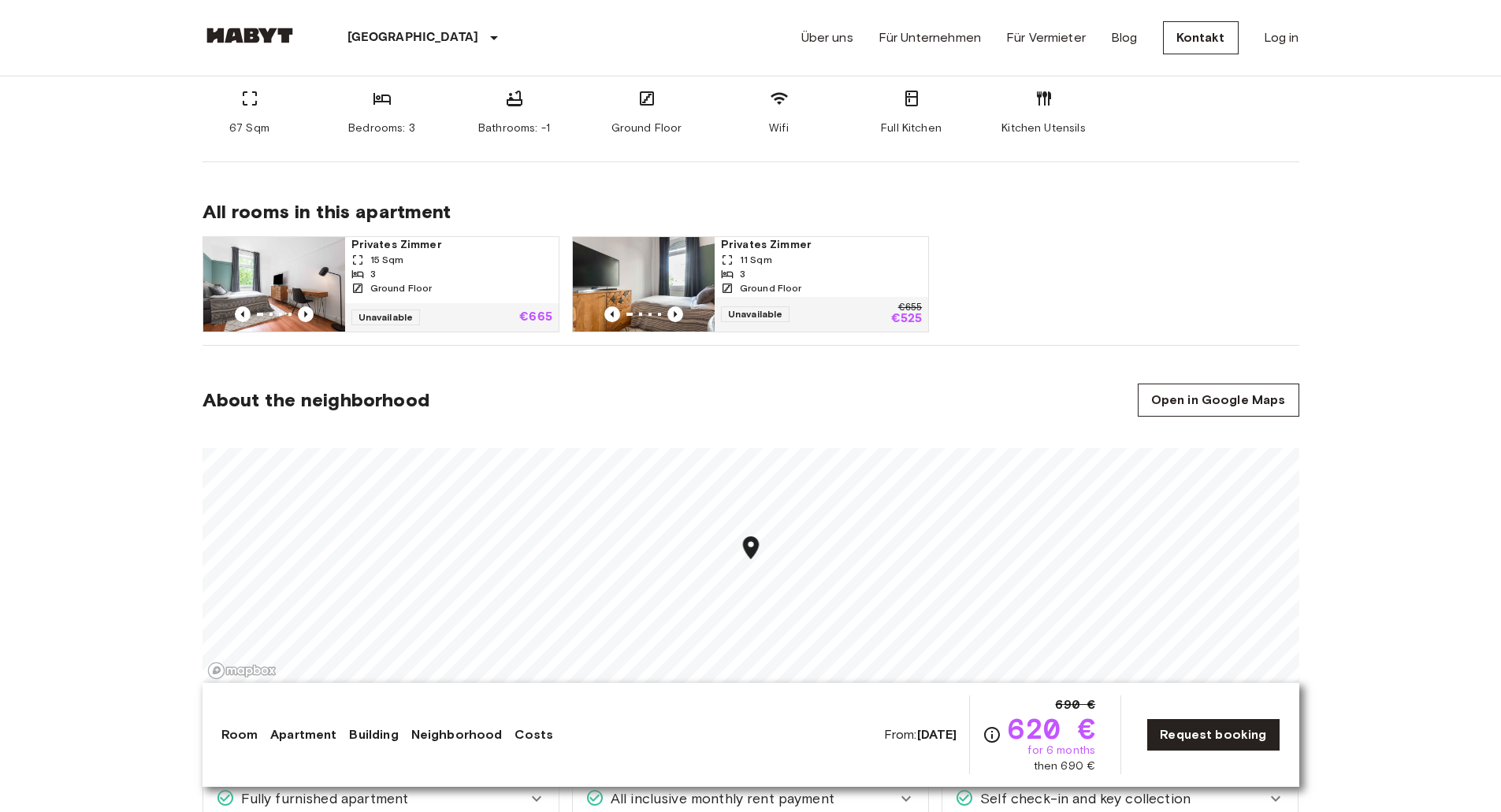
scroll to position [788, 0]
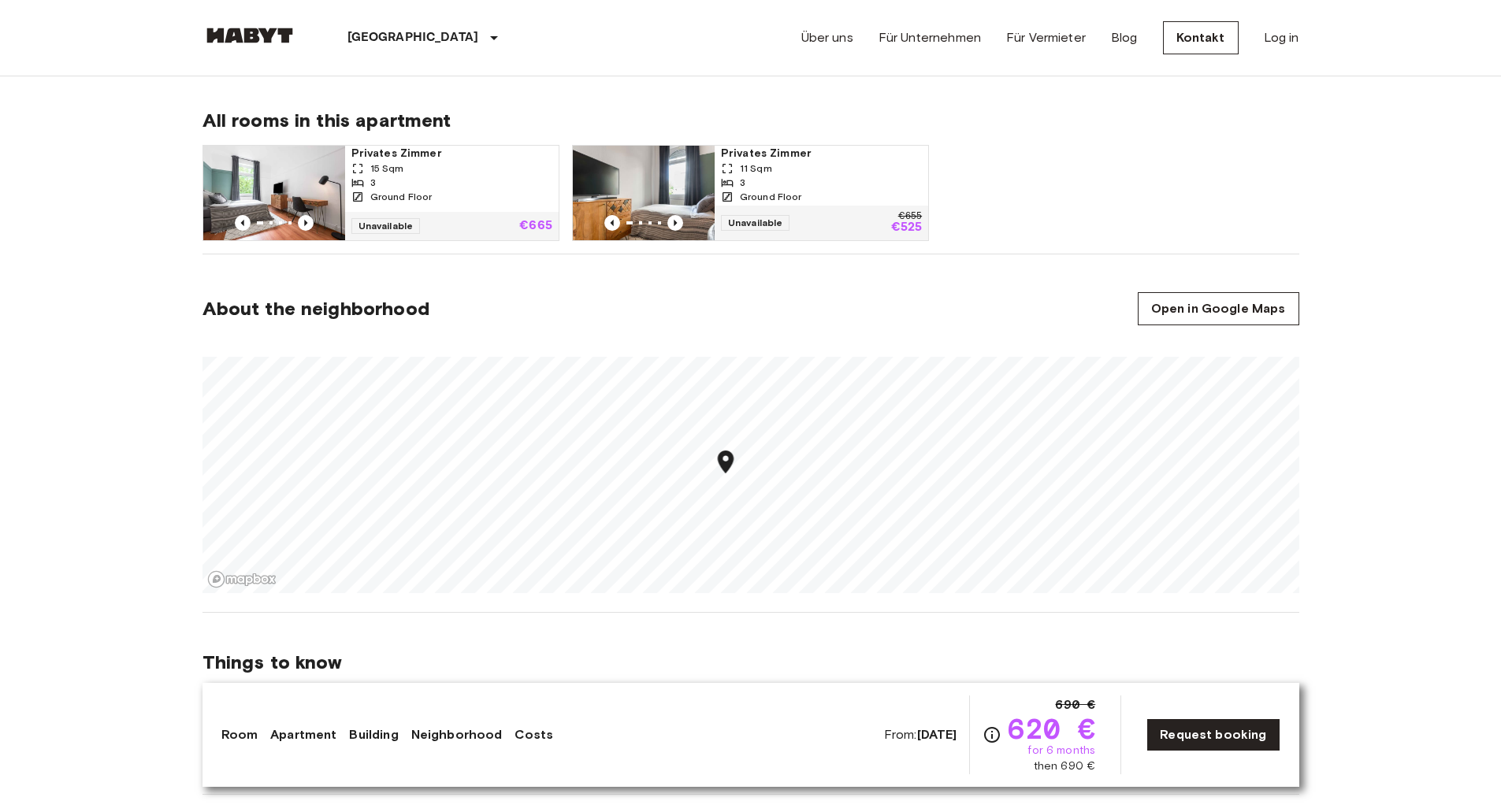
click at [863, 291] on section "About the neighborhood Open in Google Maps" at bounding box center [751, 433] width 1097 height 359
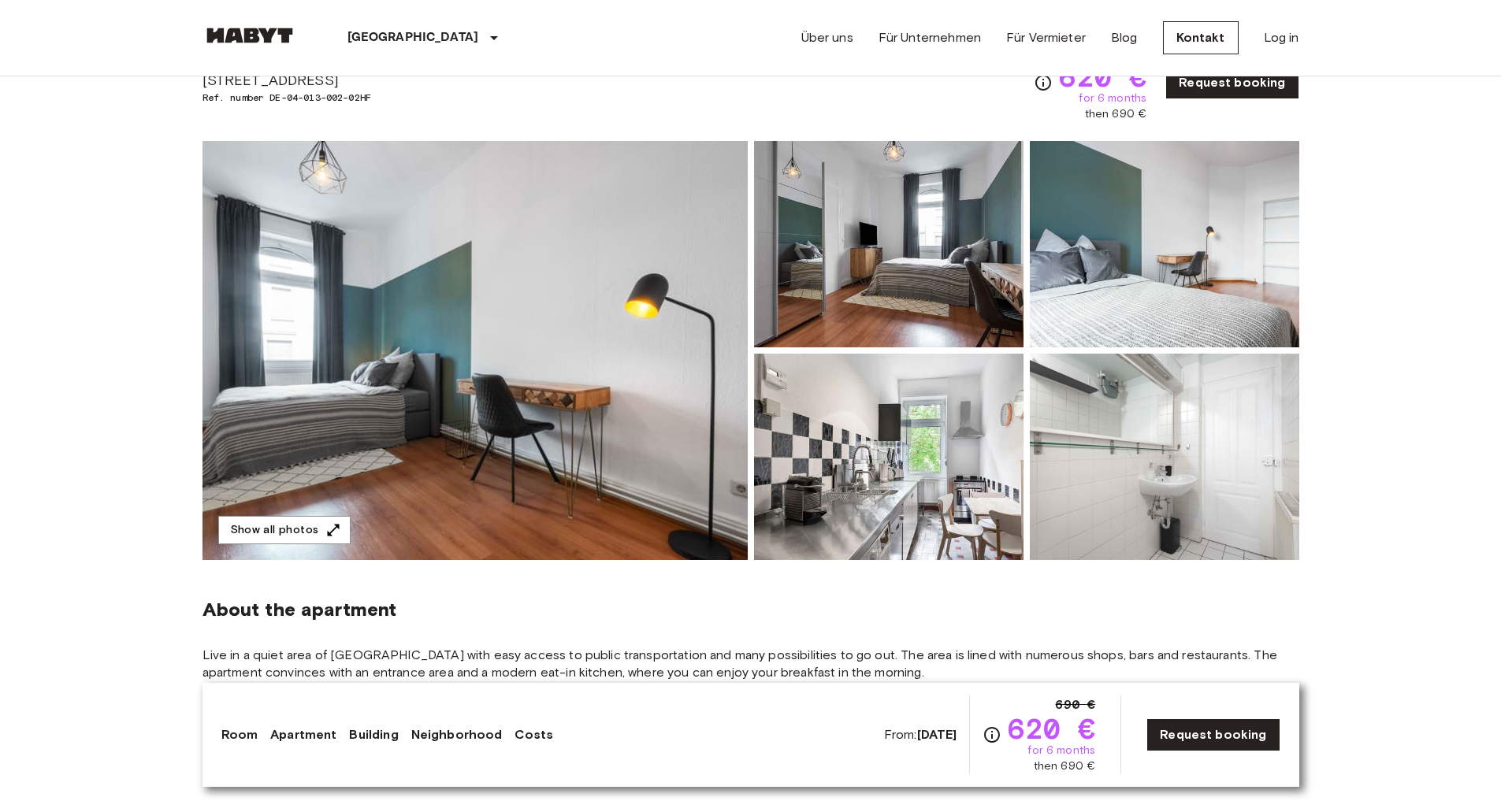
scroll to position [0, 0]
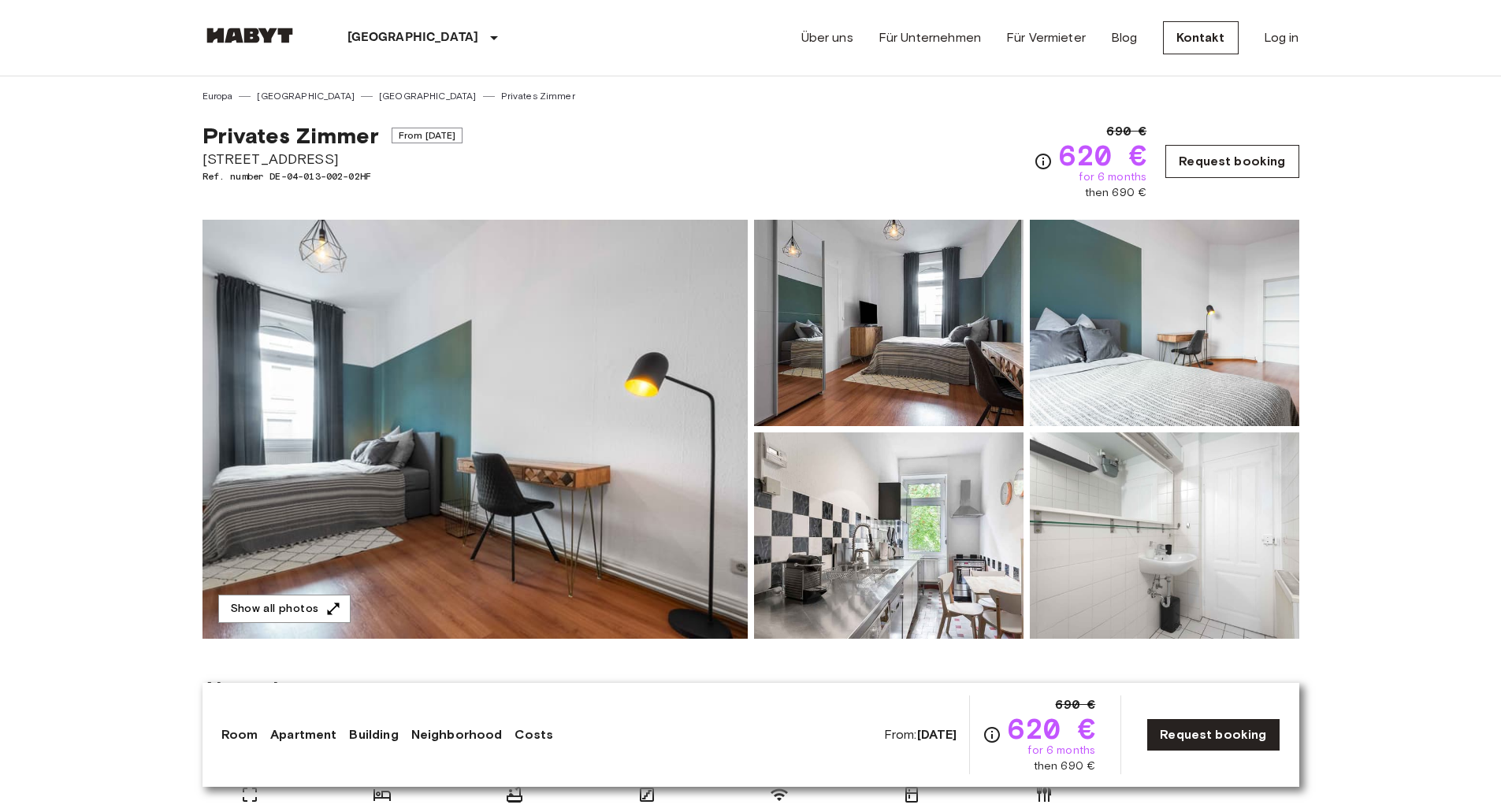
click at [1233, 165] on link "Request booking" at bounding box center [1231, 161] width 133 height 33
